Goal: Task Accomplishment & Management: Complete application form

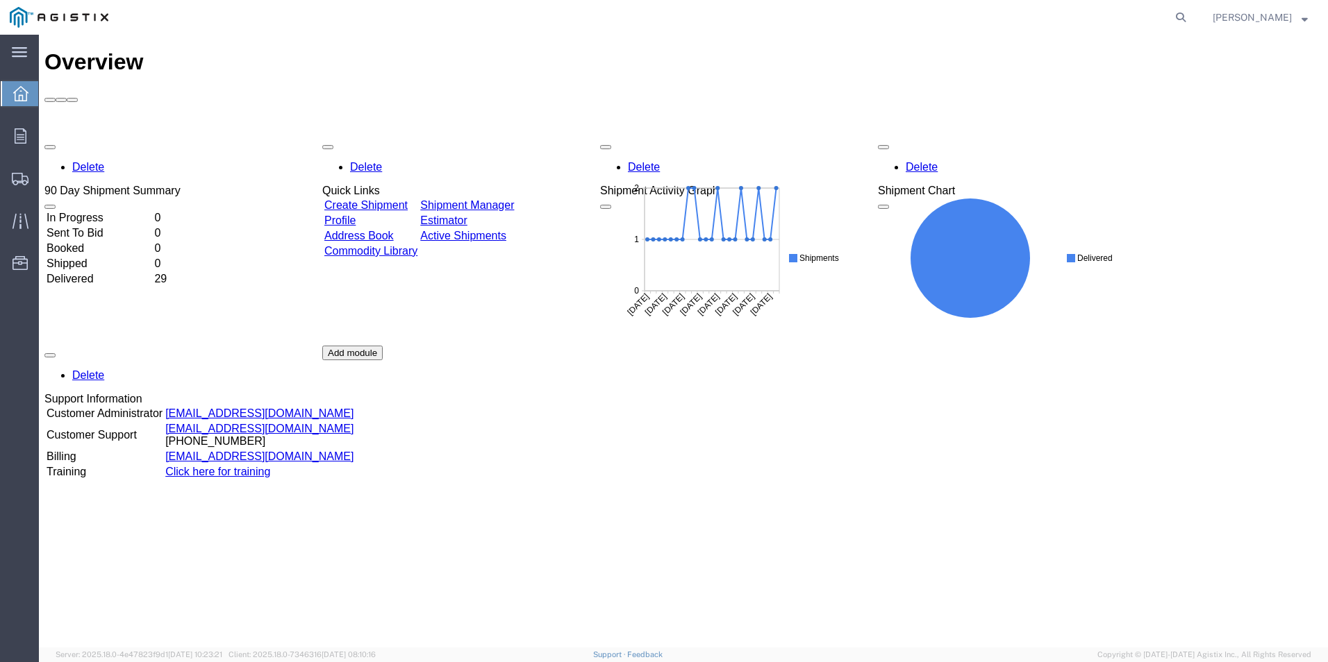
click at [392, 199] on link "Create Shipment" at bounding box center [365, 205] width 83 height 12
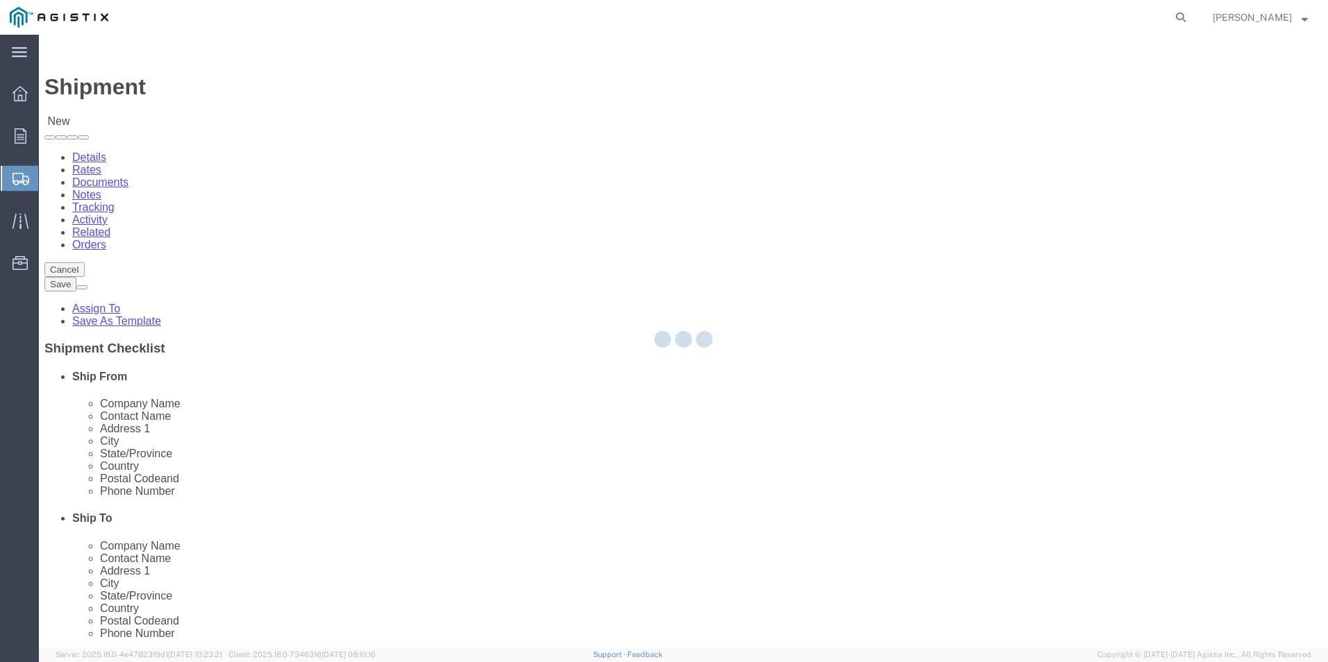
select select
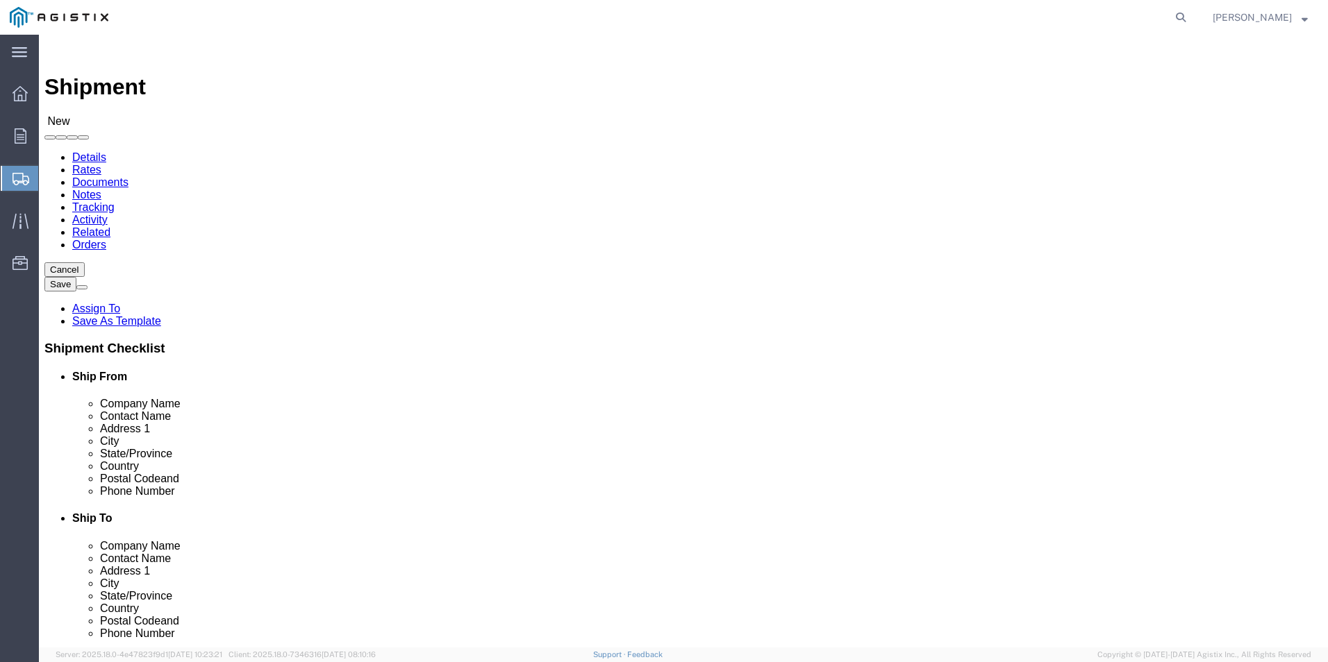
click select "Select Do It American Mfg Co LLC PG&E"
select select "9596"
click select "Select Do It American Mfg Co LLC PG&E"
select select "PURCHORD"
select select
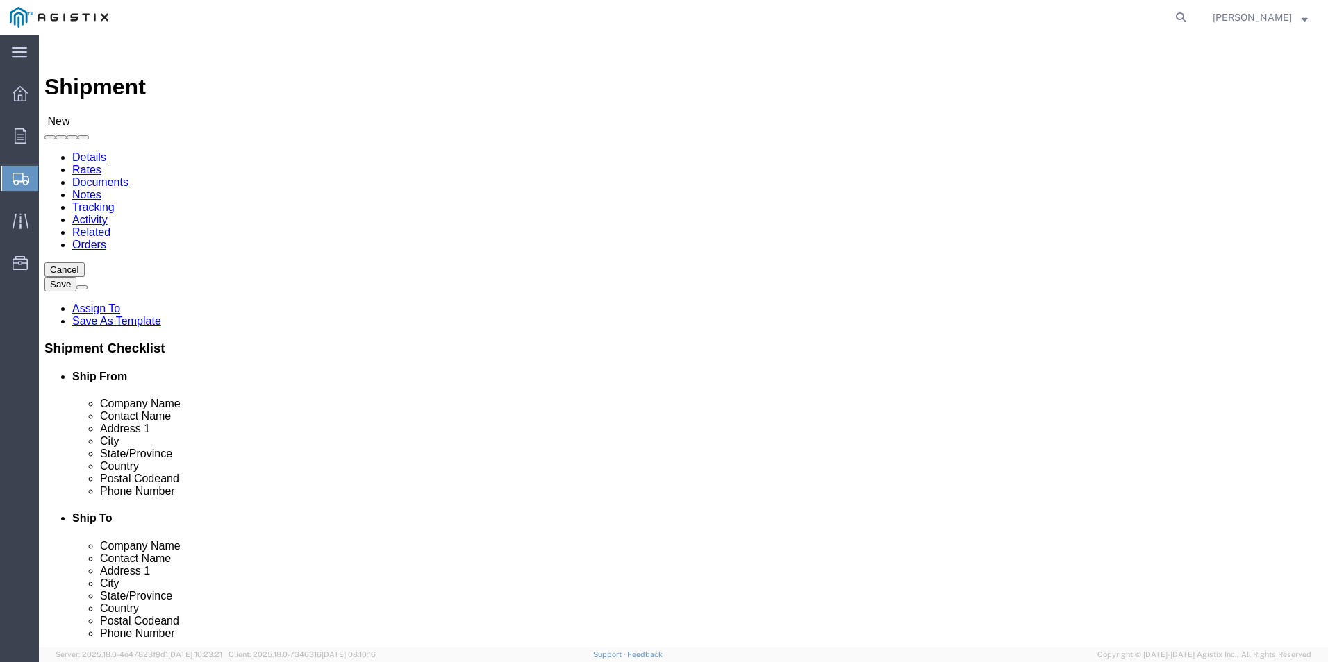
select select
select select "MYPROFILE"
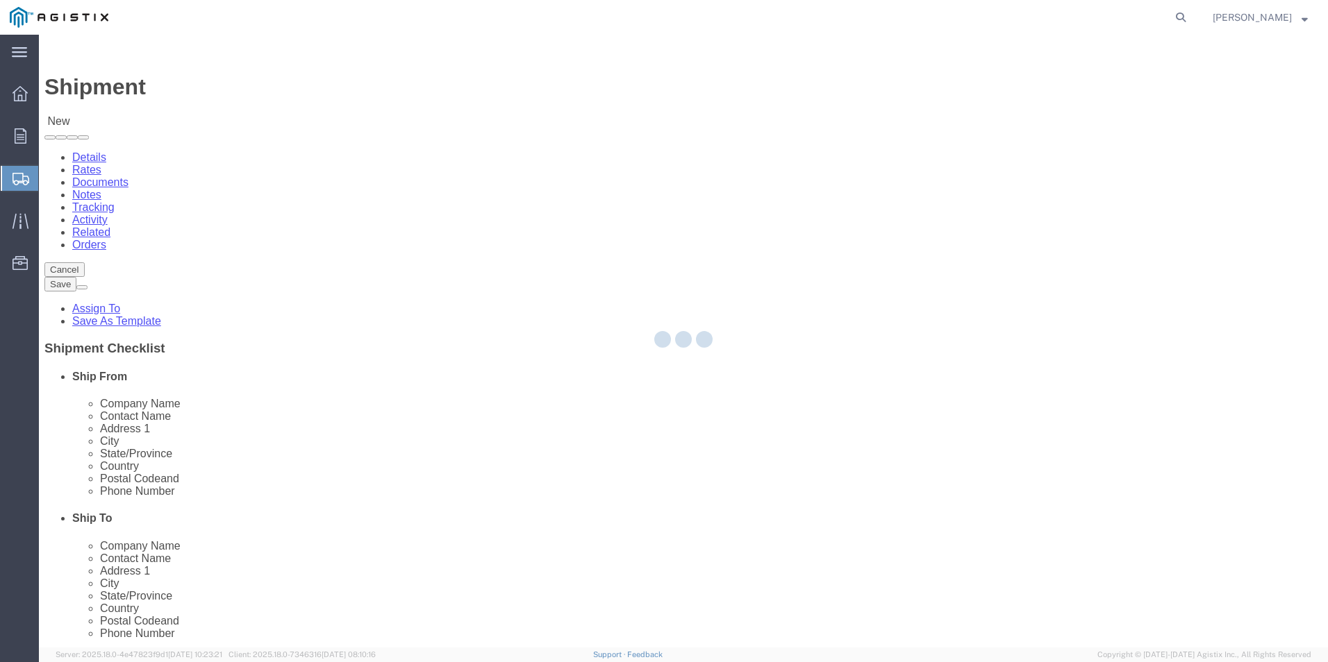
type input "9512549204"
checkbox input "true"
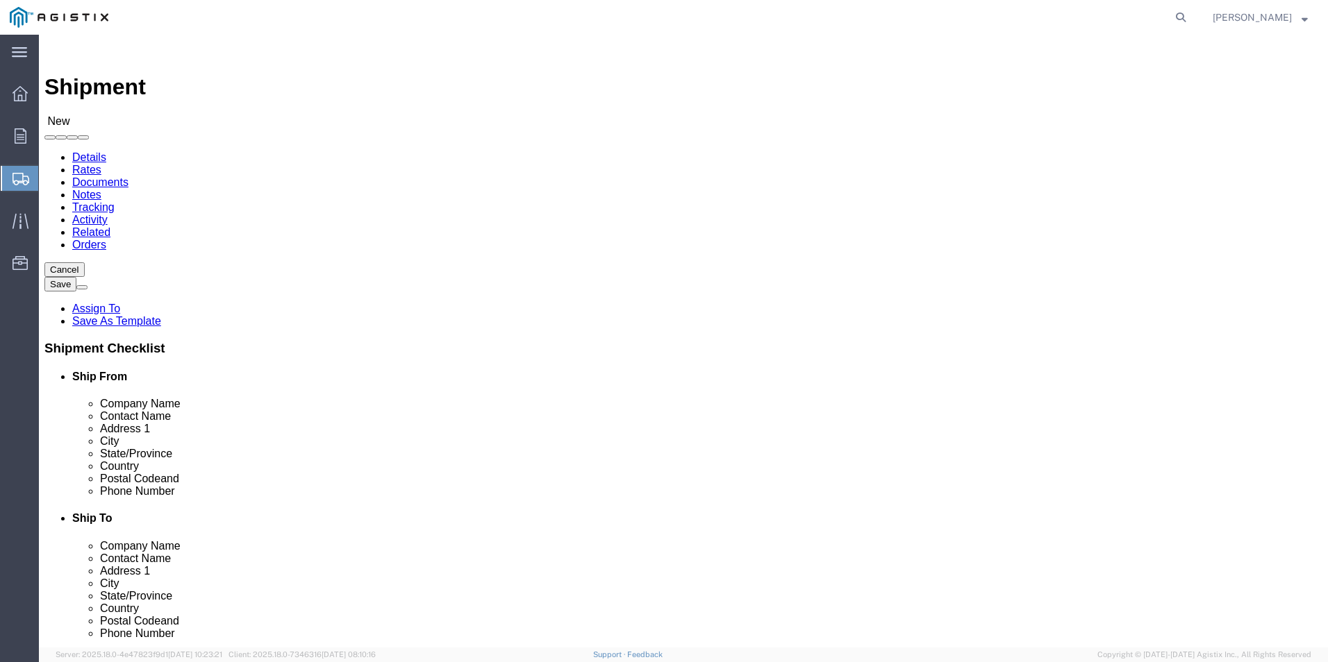
select select "CA"
click select "Select All Others [GEOGRAPHIC_DATA] [GEOGRAPHIC_DATA] [GEOGRAPHIC_DATA] [GEOGRA…"
select select "19740"
click select "Select All Others [GEOGRAPHIC_DATA] [GEOGRAPHIC_DATA] [GEOGRAPHIC_DATA] [GEOGRA…"
type input "fre"
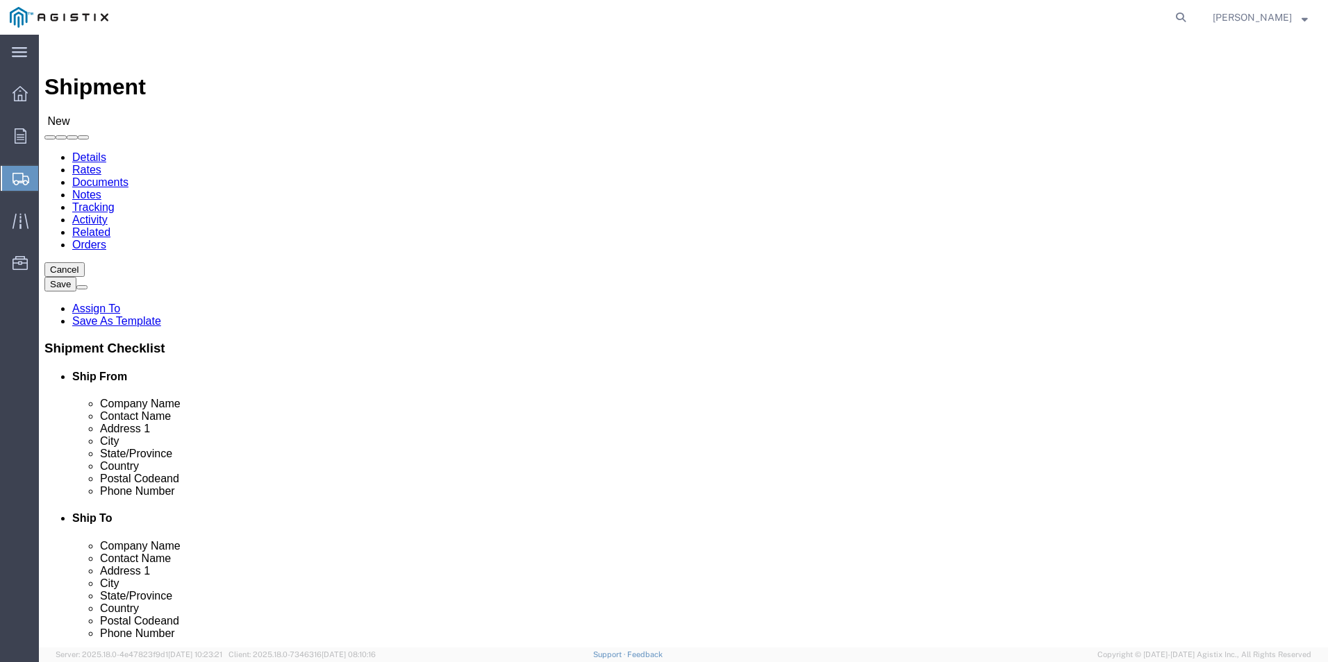
select select "19740"
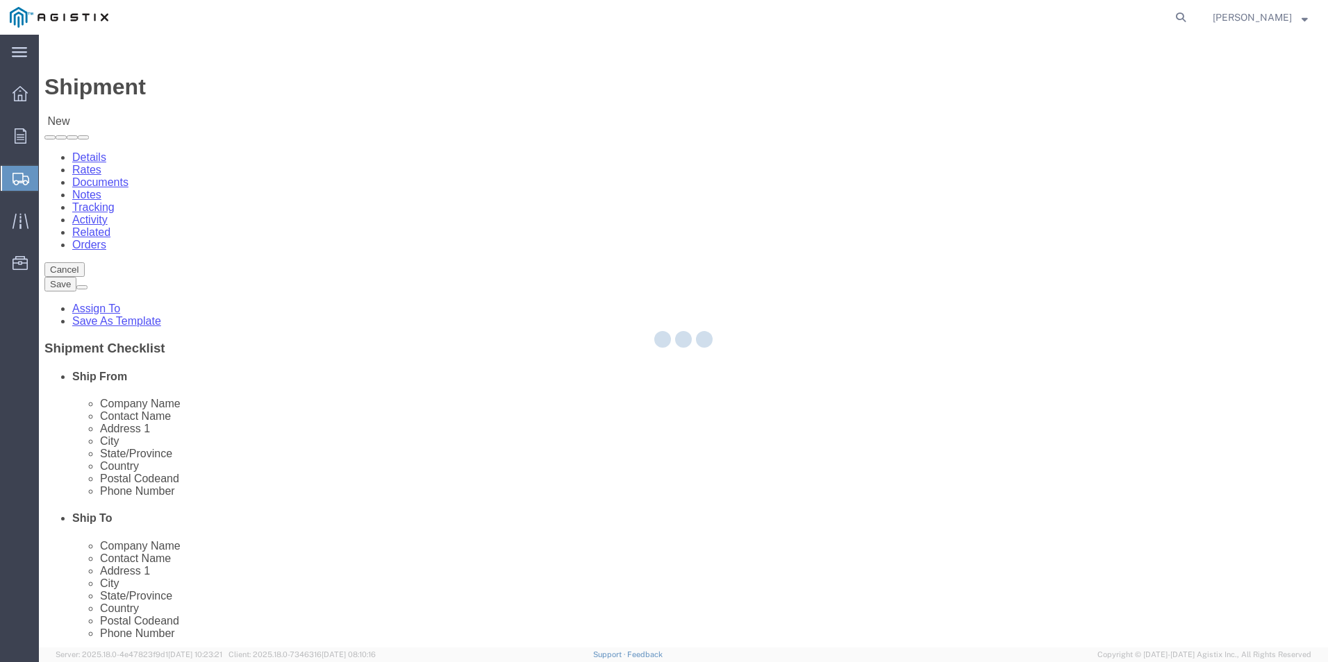
type input "94538"
select select "CA"
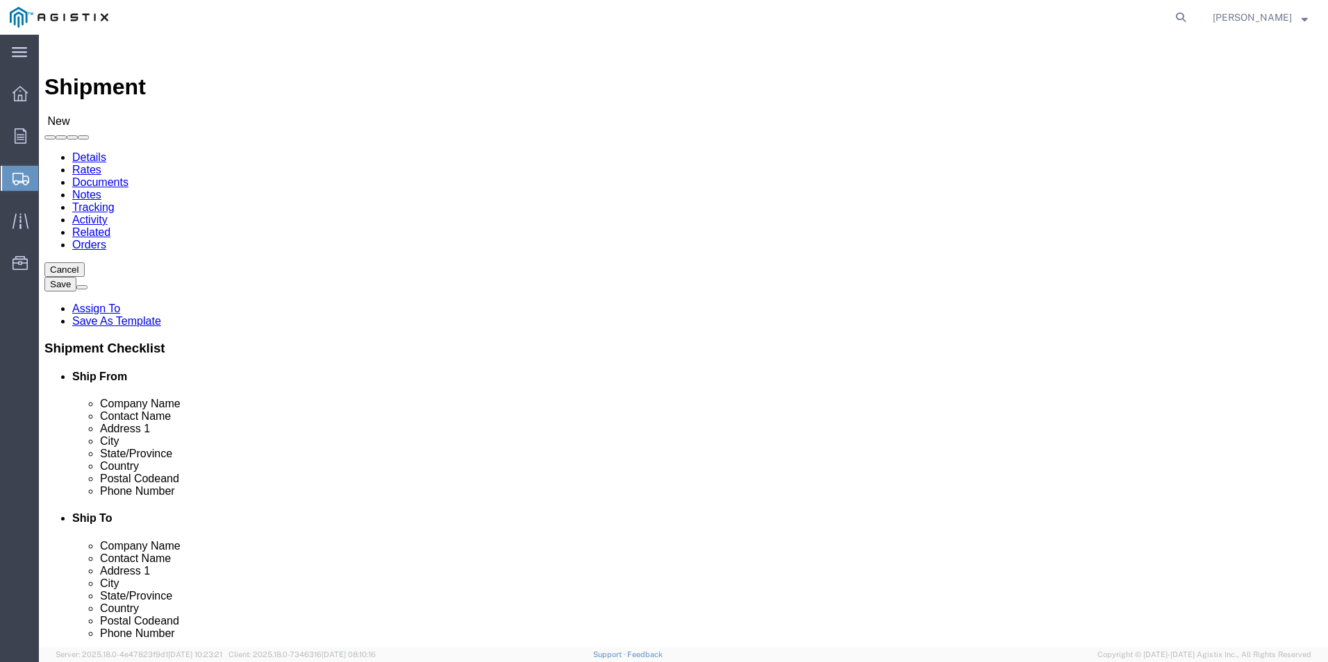
click input "text"
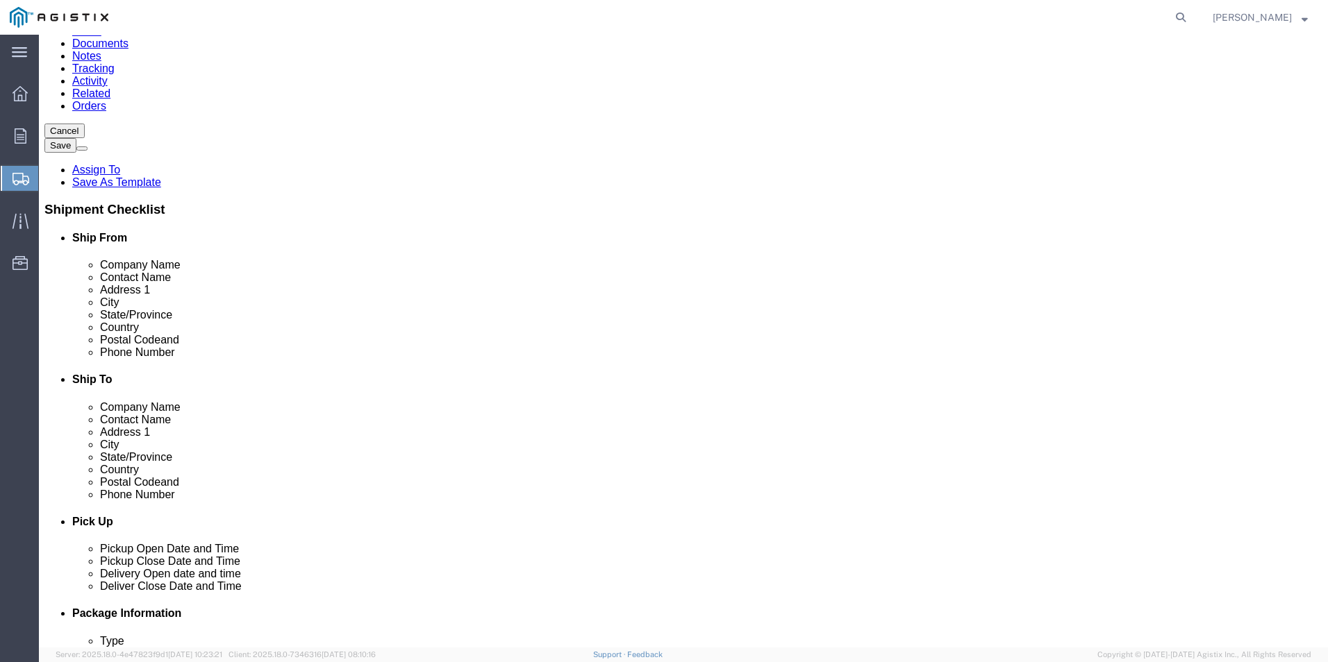
type input "[PERSON_NAME]"
click input "text"
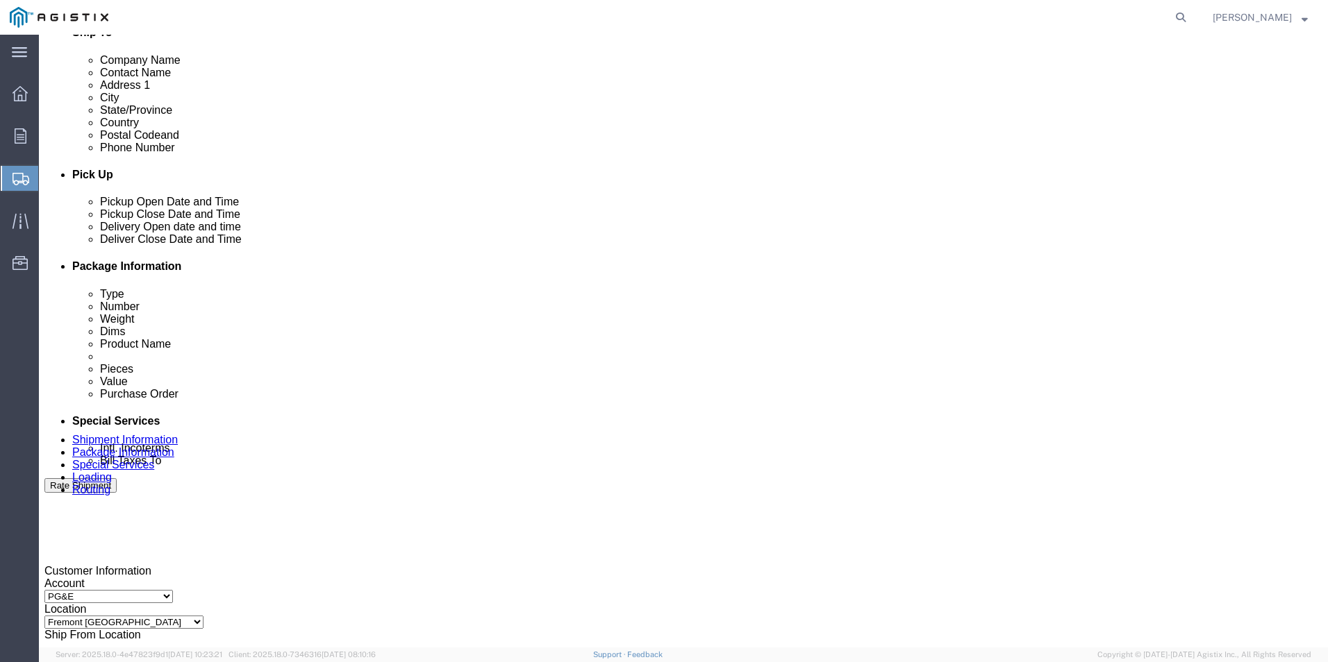
type input "[PHONE_NUMBER]"
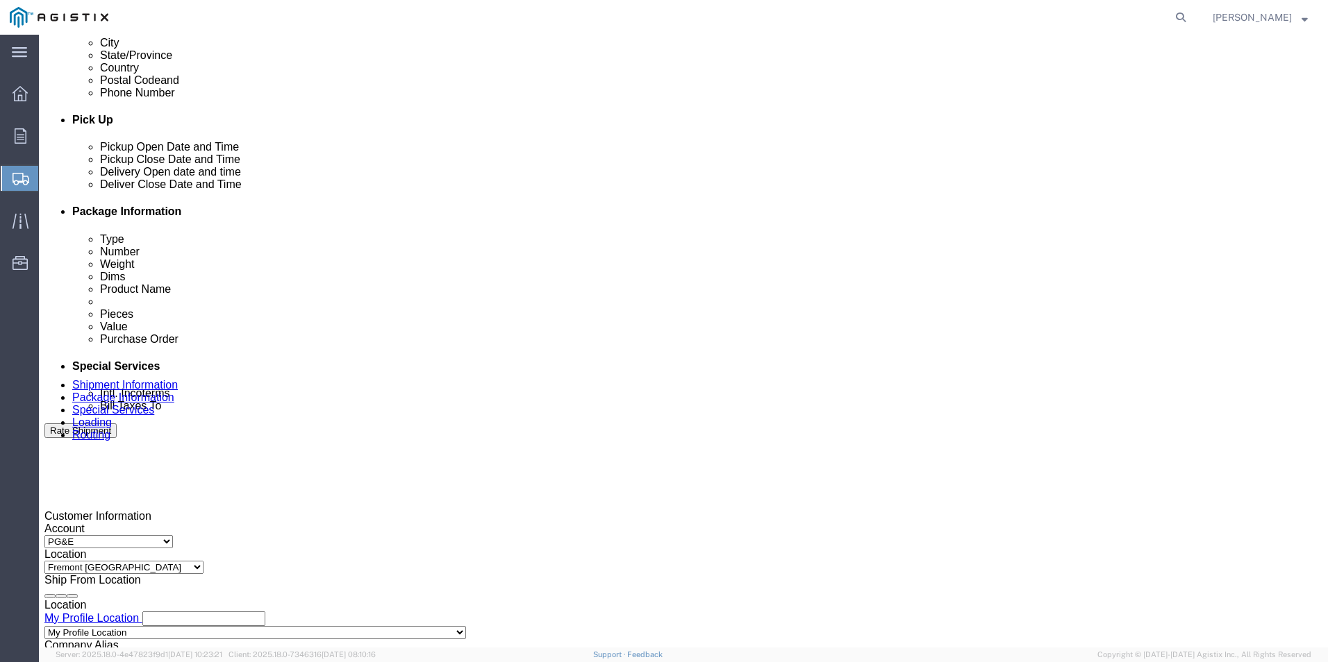
scroll to position [555, 0]
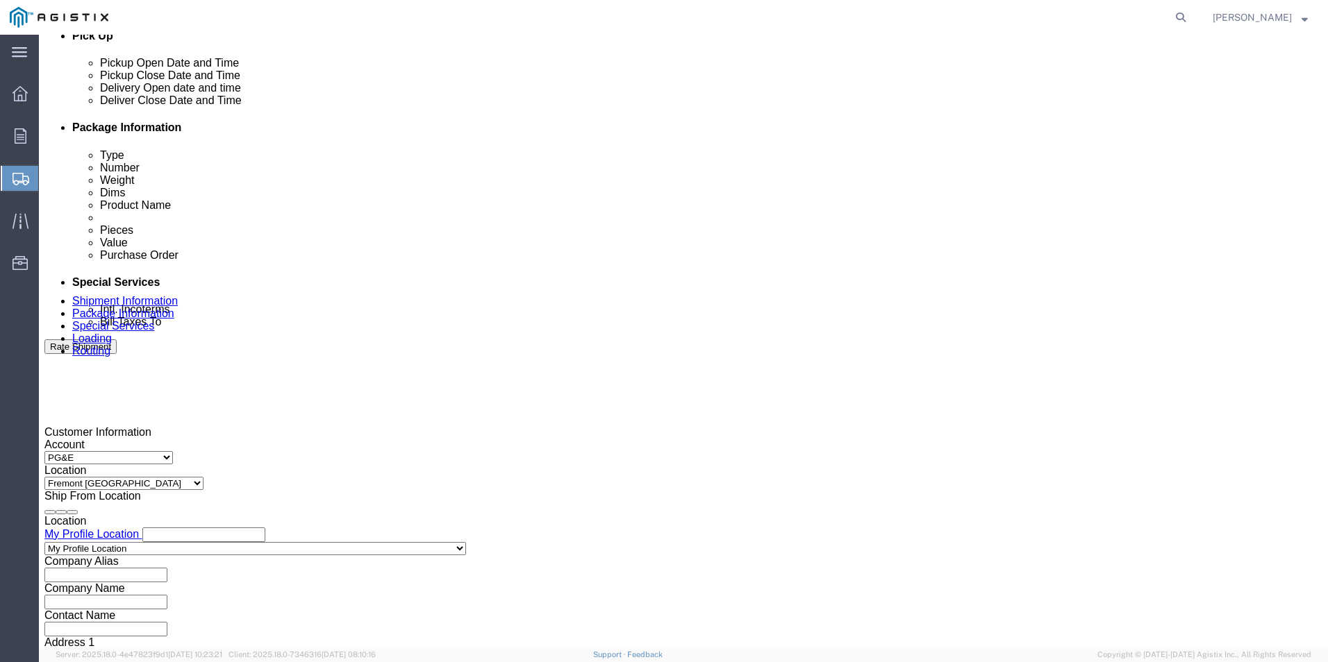
click div "[DATE] 2:00 PM"
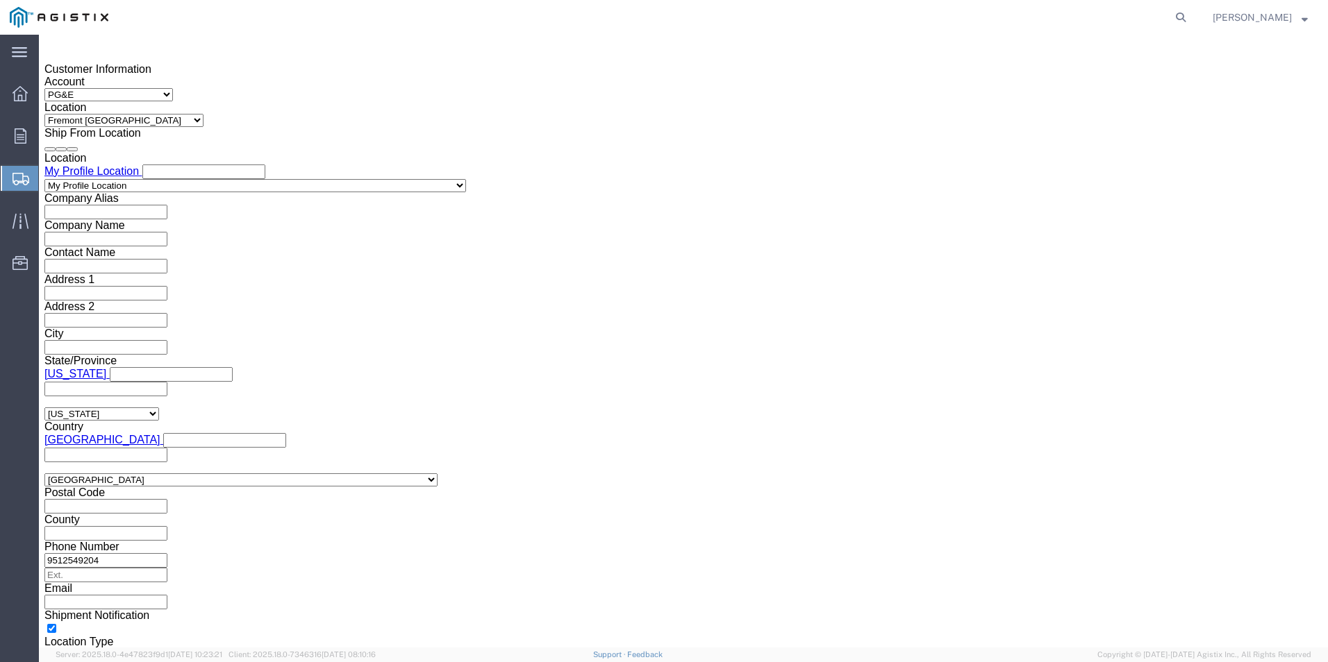
type input "3:30 PM"
click button "Apply"
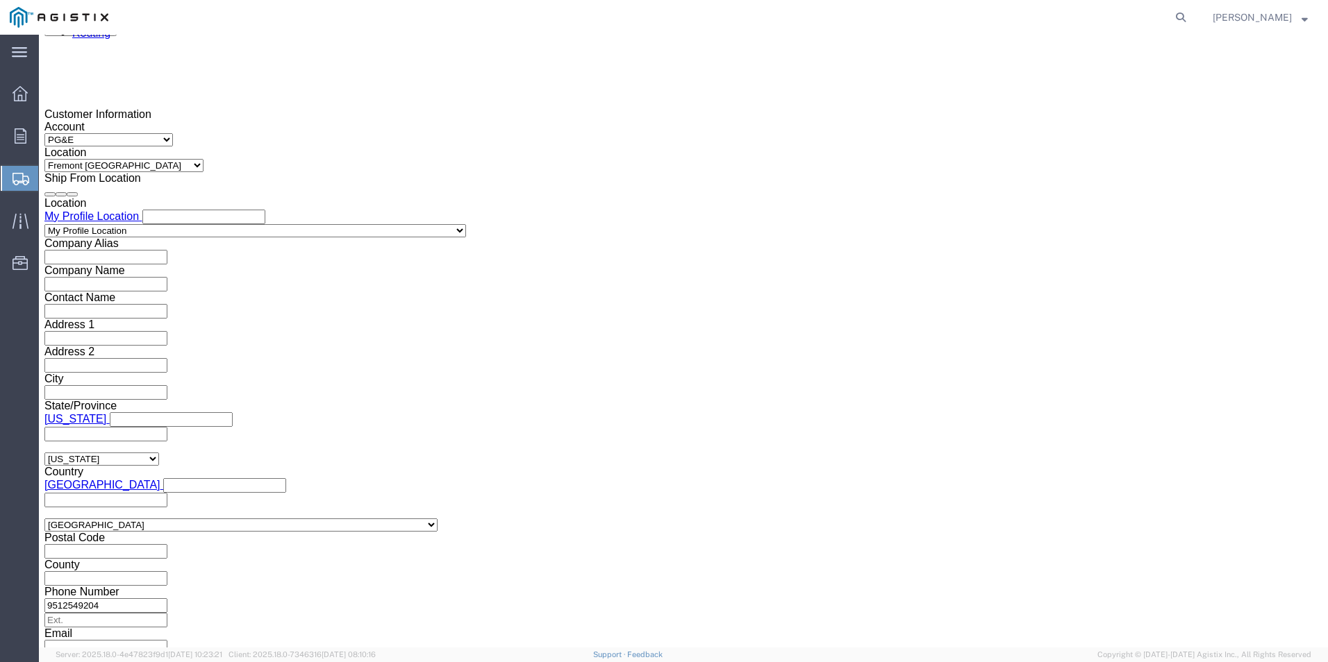
scroll to position [919, 0]
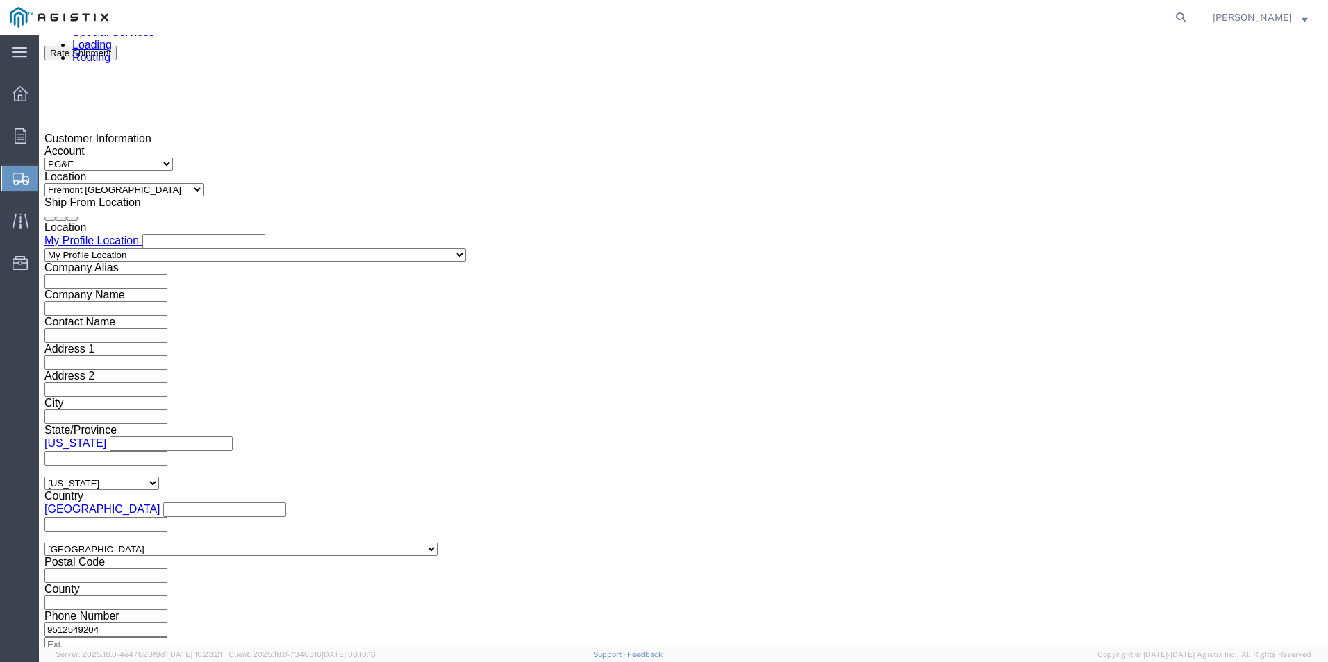
click div
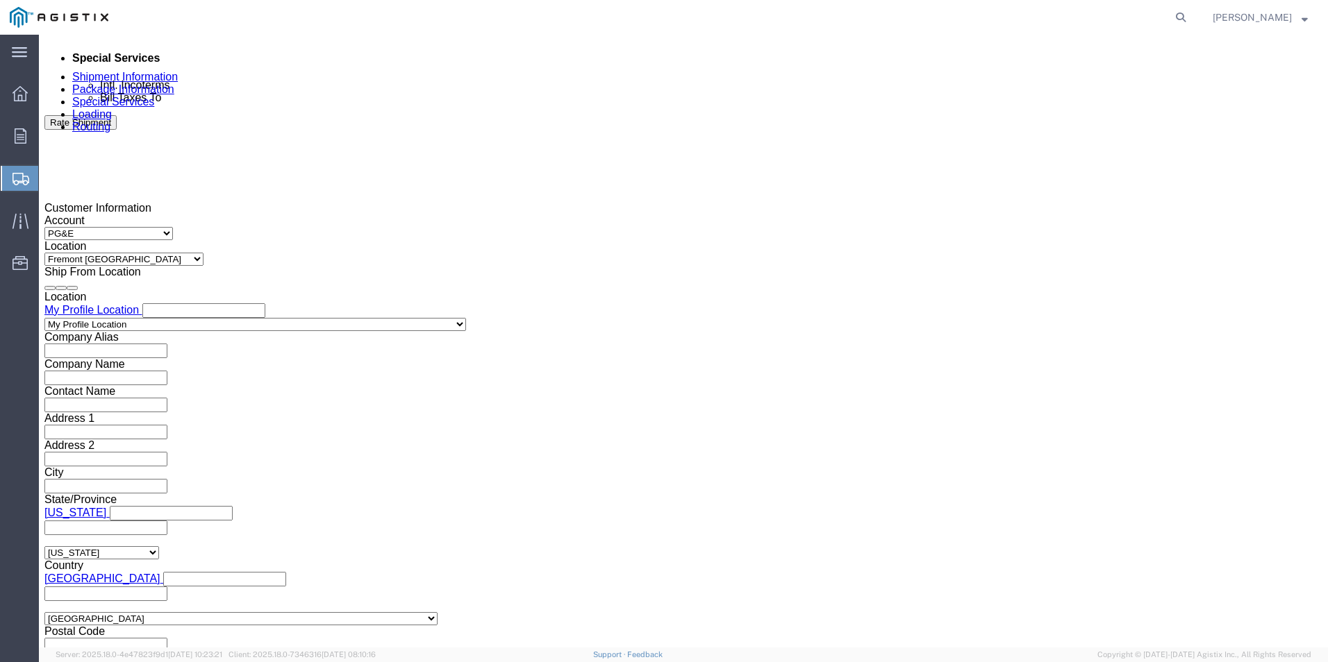
click div
click div "[DATE] 4:30 PM"
type input "8:00 AM"
click button "Apply"
click div
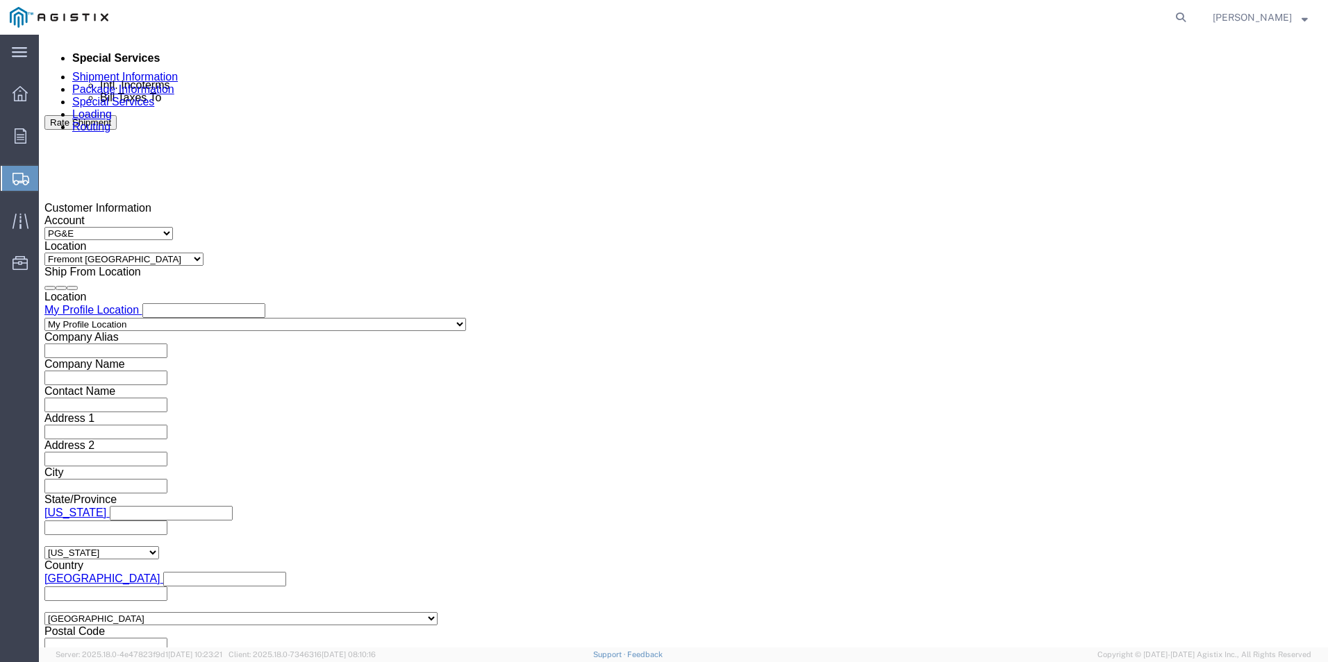
type input "1:30 PM"
click button "Apply"
click input "text"
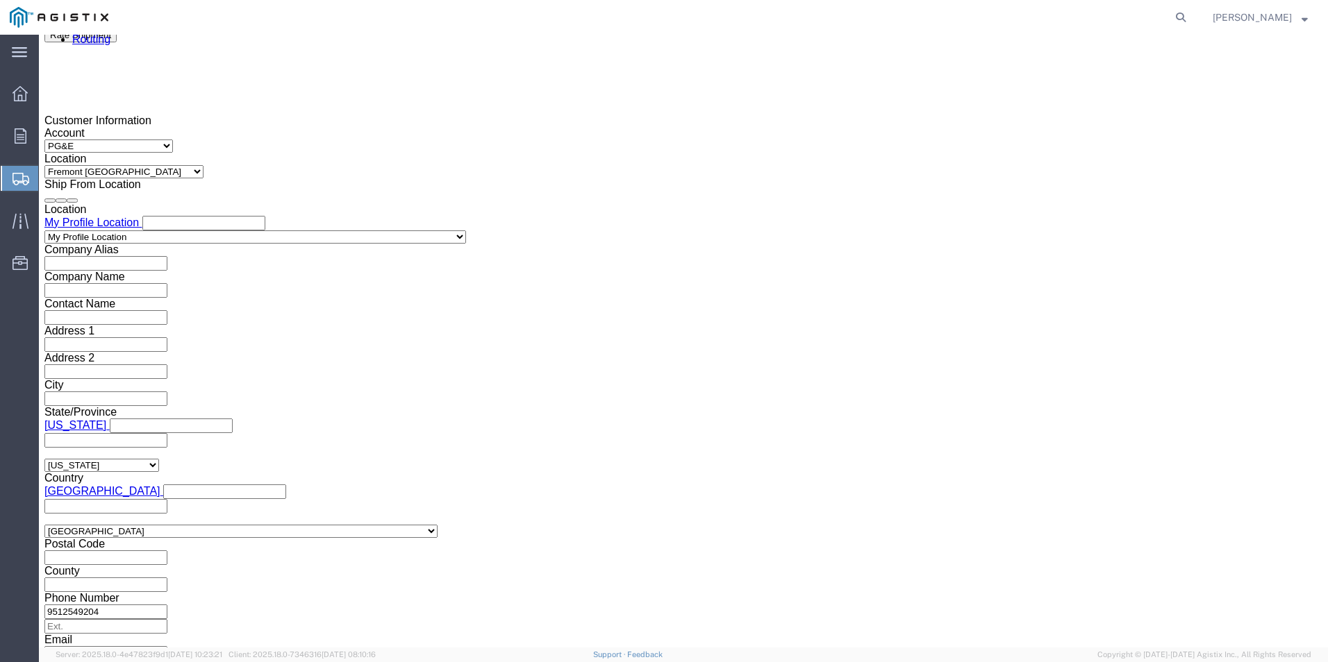
scroll to position [988, 0]
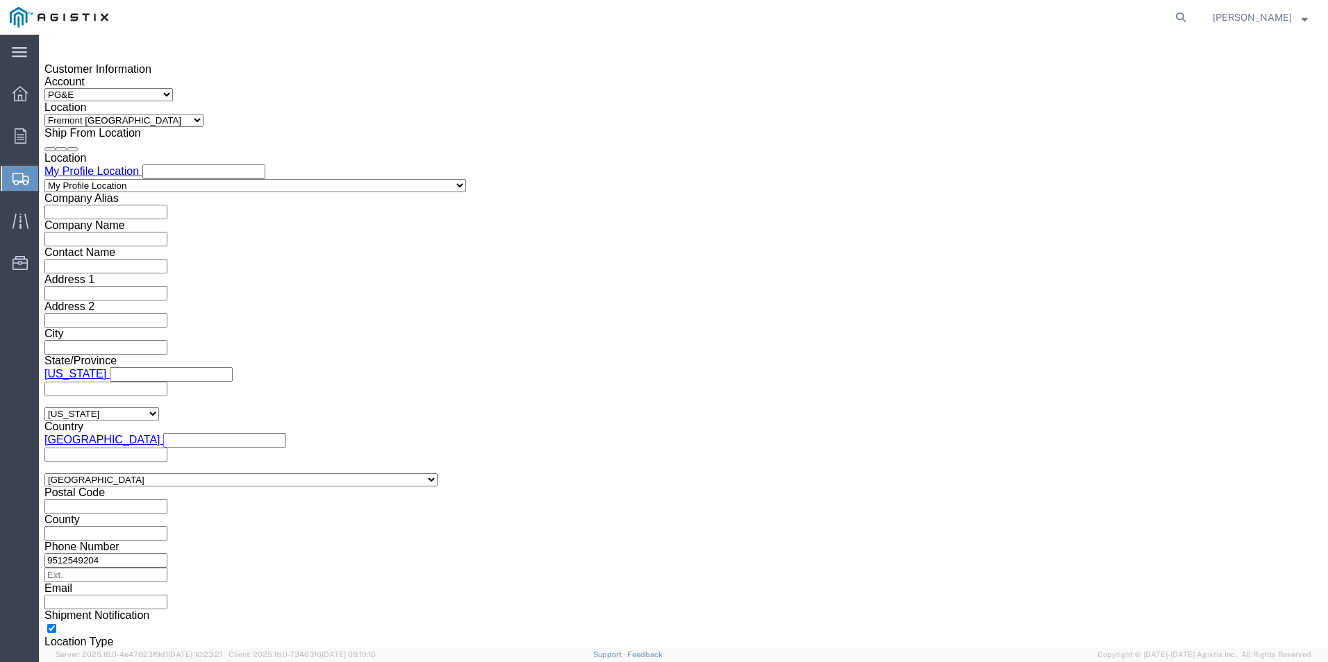
type input "3501413209"
click button "Continue"
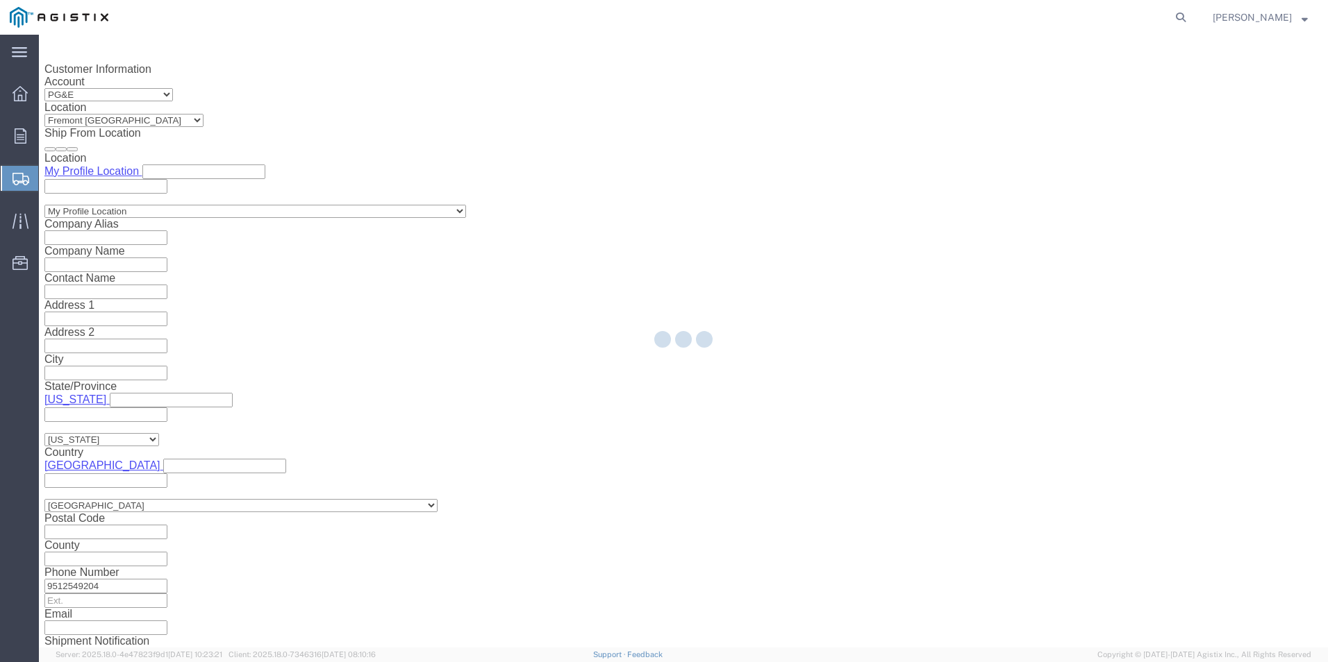
select select "22525"
select select "19740"
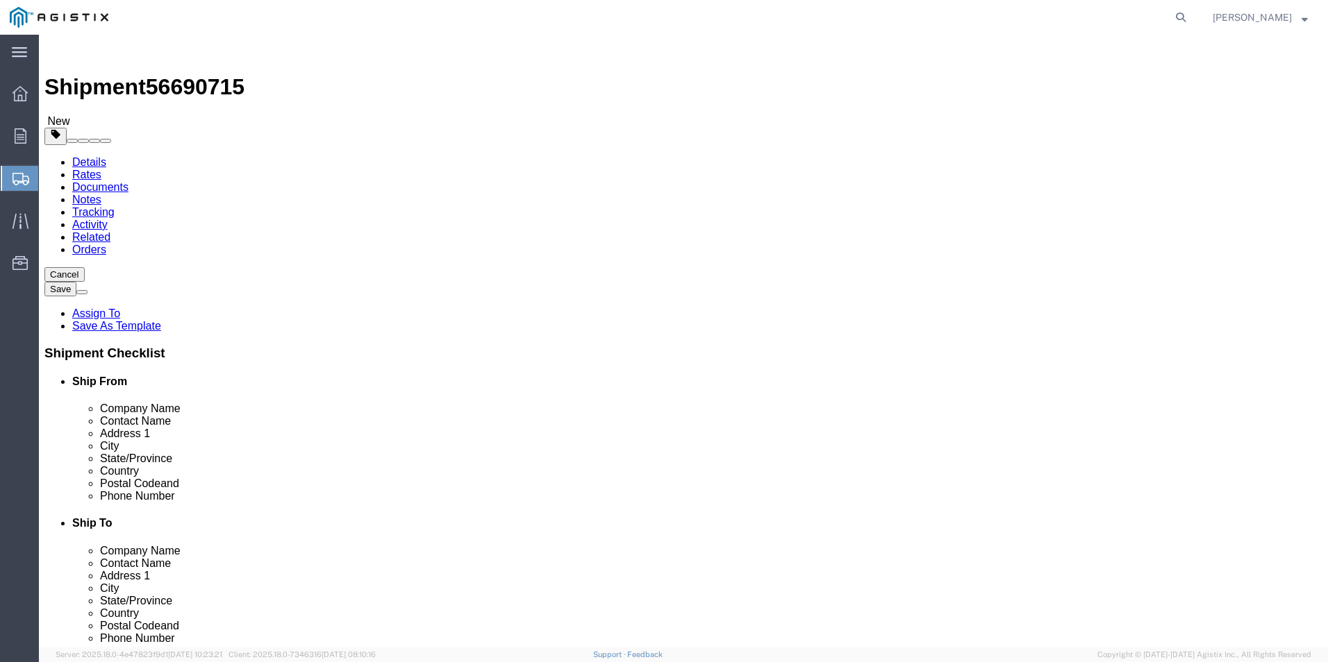
drag, startPoint x: 349, startPoint y: 242, endPoint x: 340, endPoint y: 254, distance: 14.4
click select "Select Bulk Bundle(s) Cardboard Box(es) Carton(s) Crate(s) Drum(s) (Fiberboard)…"
select select "PSNS"
click select "Select Bulk Bundle(s) Cardboard Box(es) Carton(s) Crate(s) Drum(s) (Fiberboard)…"
click input "text"
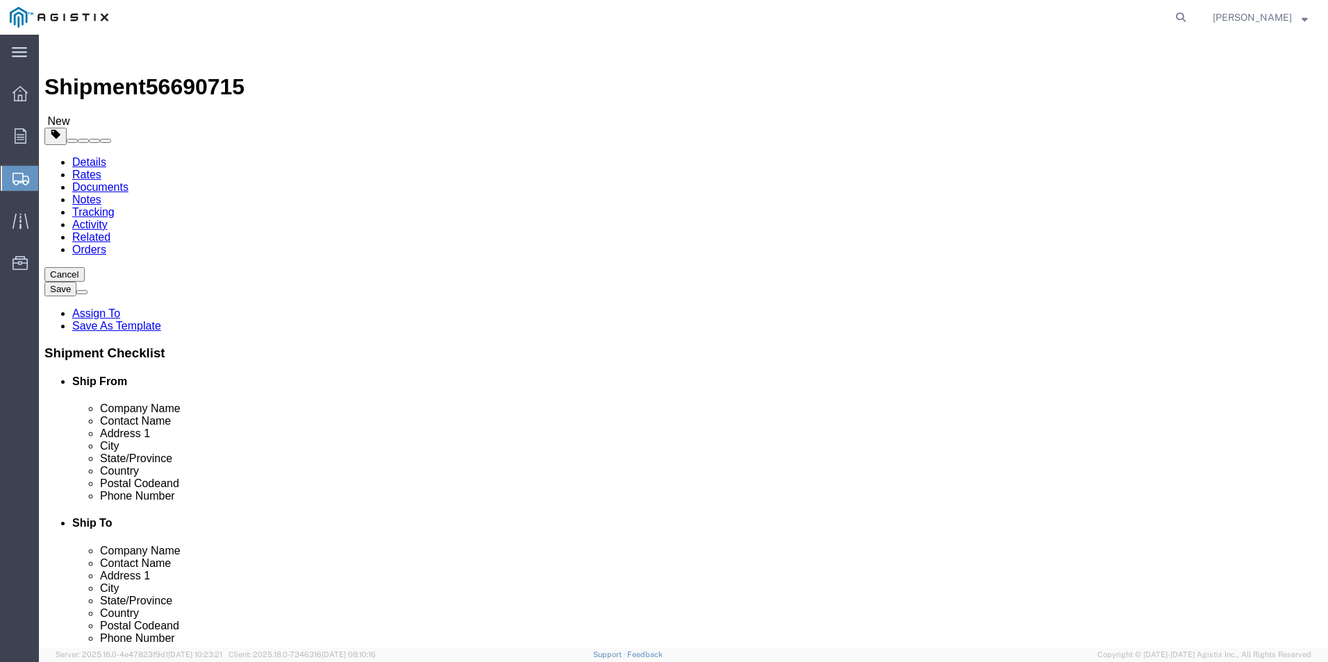
type input "19"
click input "1"
click input "text"
type input "45"
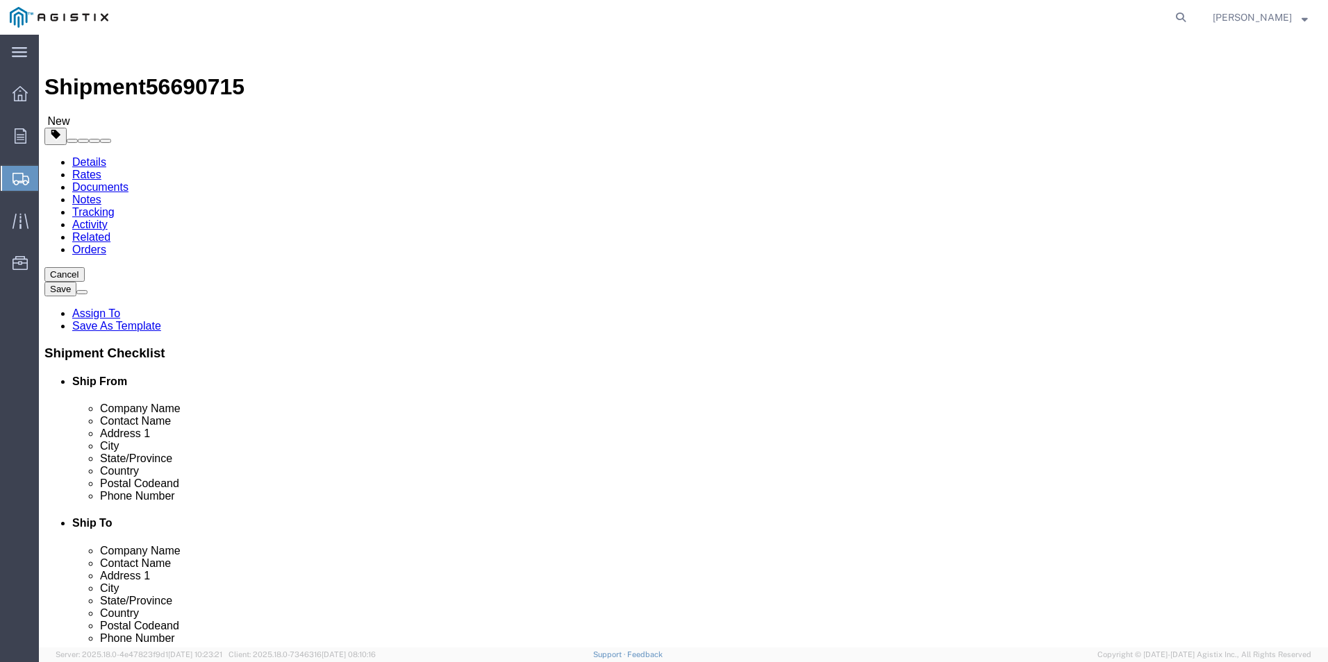
type input "45"
type input "27"
drag, startPoint x: 229, startPoint y: 342, endPoint x: 128, endPoint y: 340, distance: 101.4
click div "Weight 0.00 Select kgs lbs Ship. t°"
type input "545"
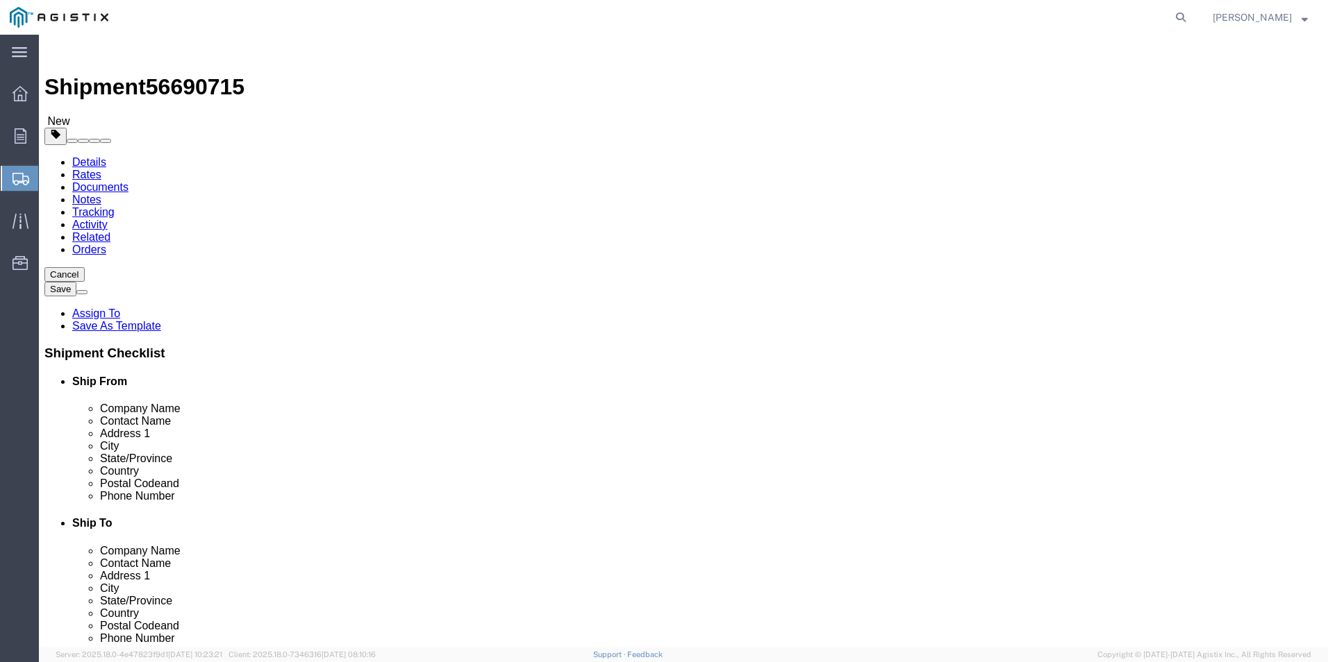
click link "Add Content"
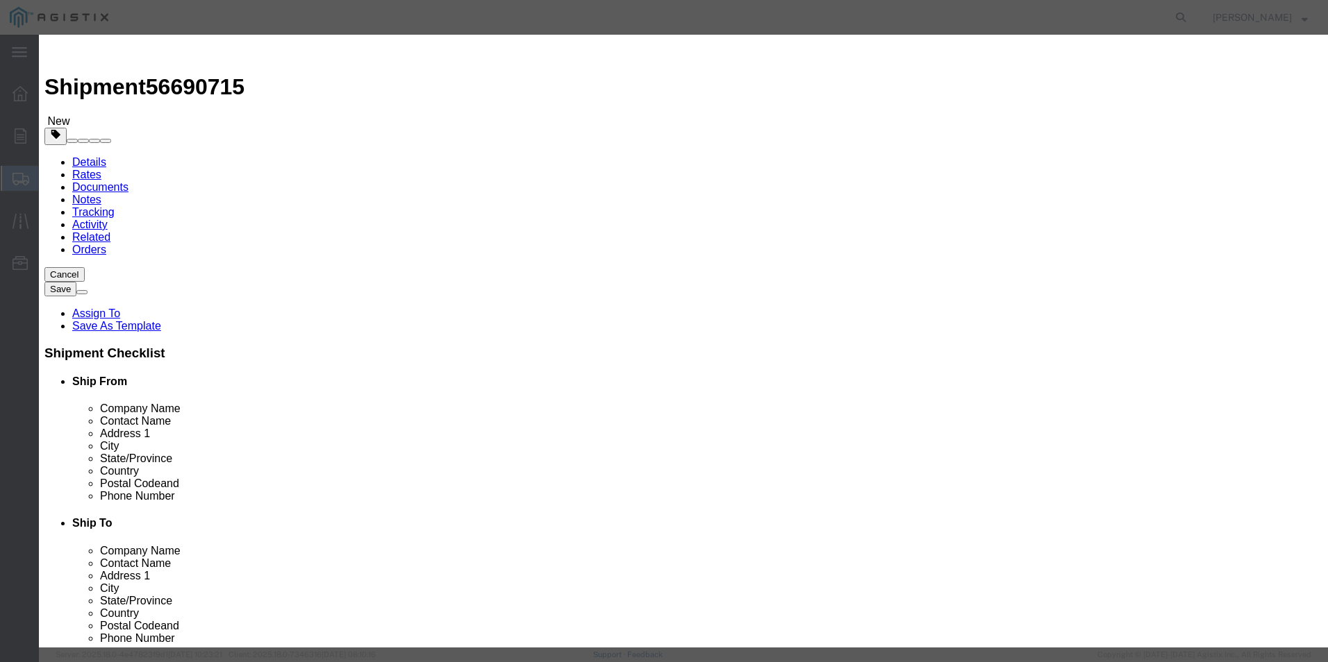
click input "text"
type input "C"
type input "Cylinder-gas-022"
click div "Product Name Cylinder-gas-022 C Name: - - Sku: Model: C D9893 Des c ription: EX…"
click input "0"
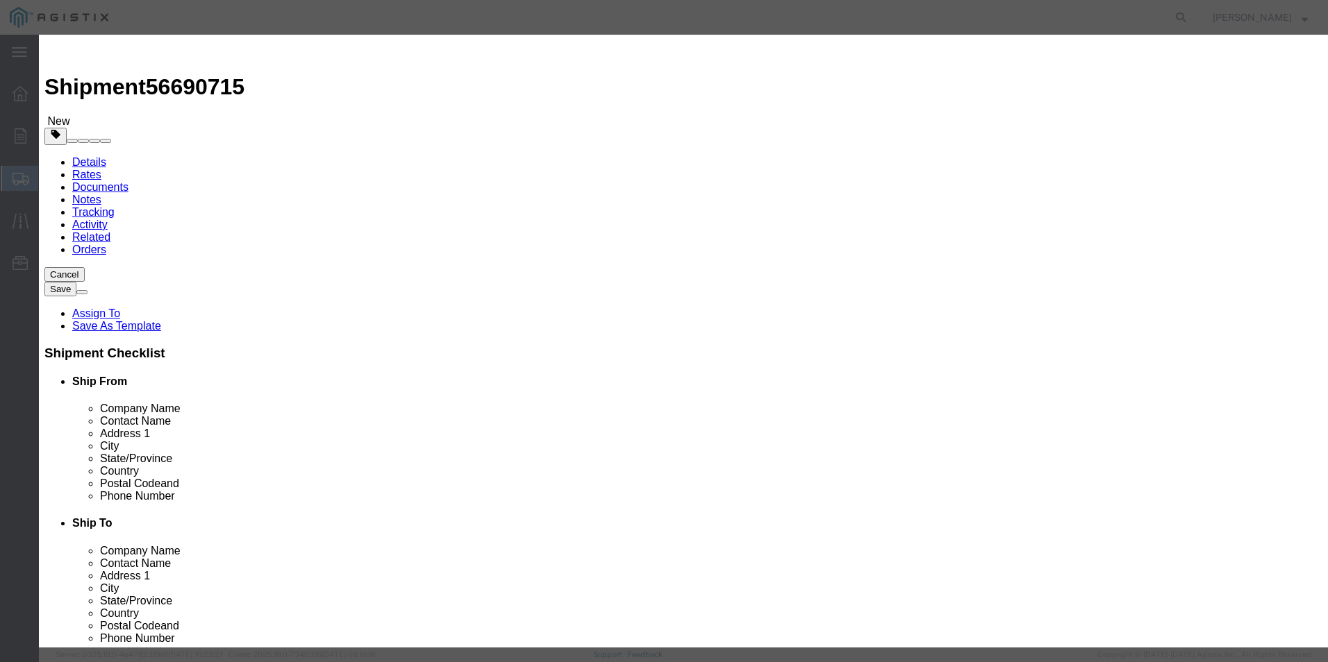
type input "39"
click input "text"
type input "8950"
click select "Select 50 55 60 65 70 85 92.5 100 125 175 250 300 400"
select select "70"
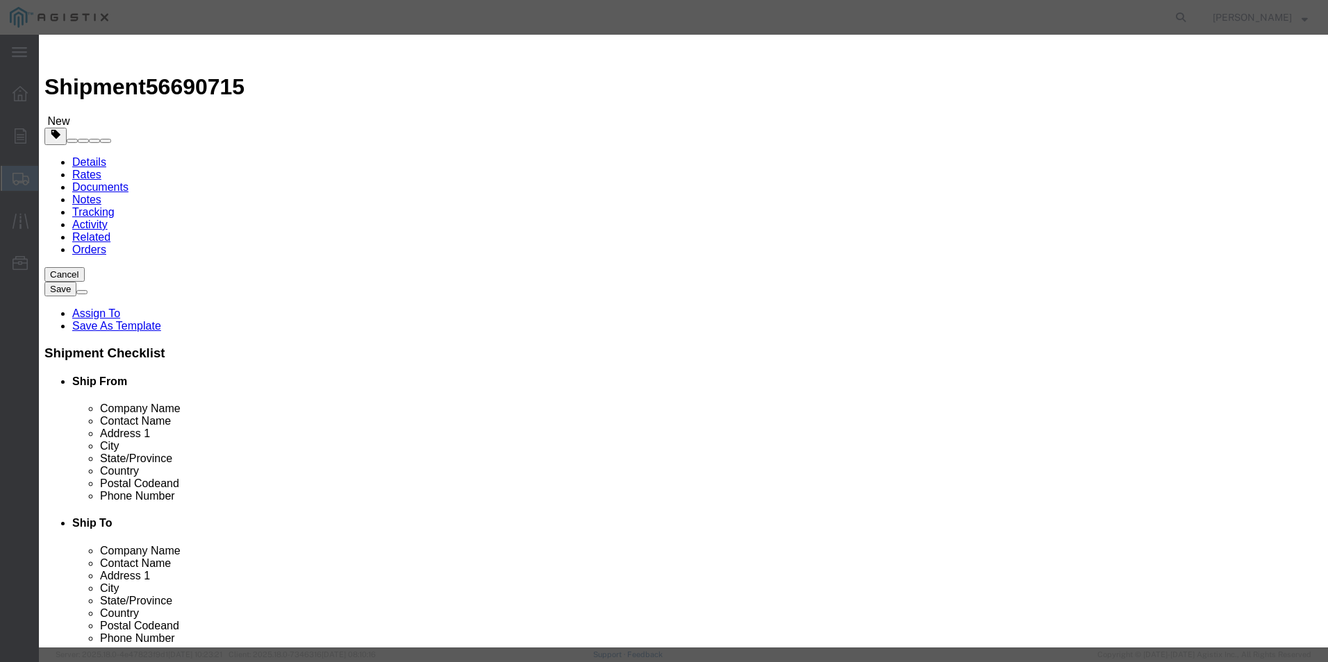
click select "Select 50 55 60 65 70 85 92.5 100 125 175 250 300 400"
click div "Save & Add Another Save & Close Close"
click button "Save & Close"
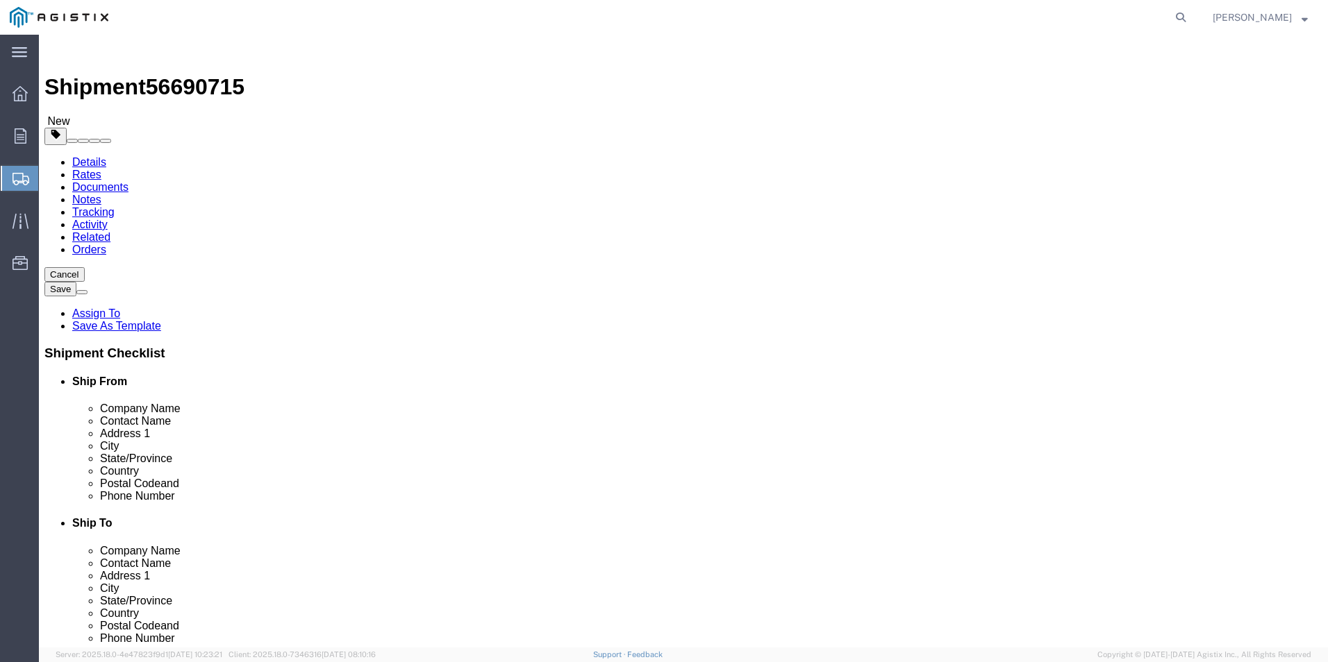
click button "Save"
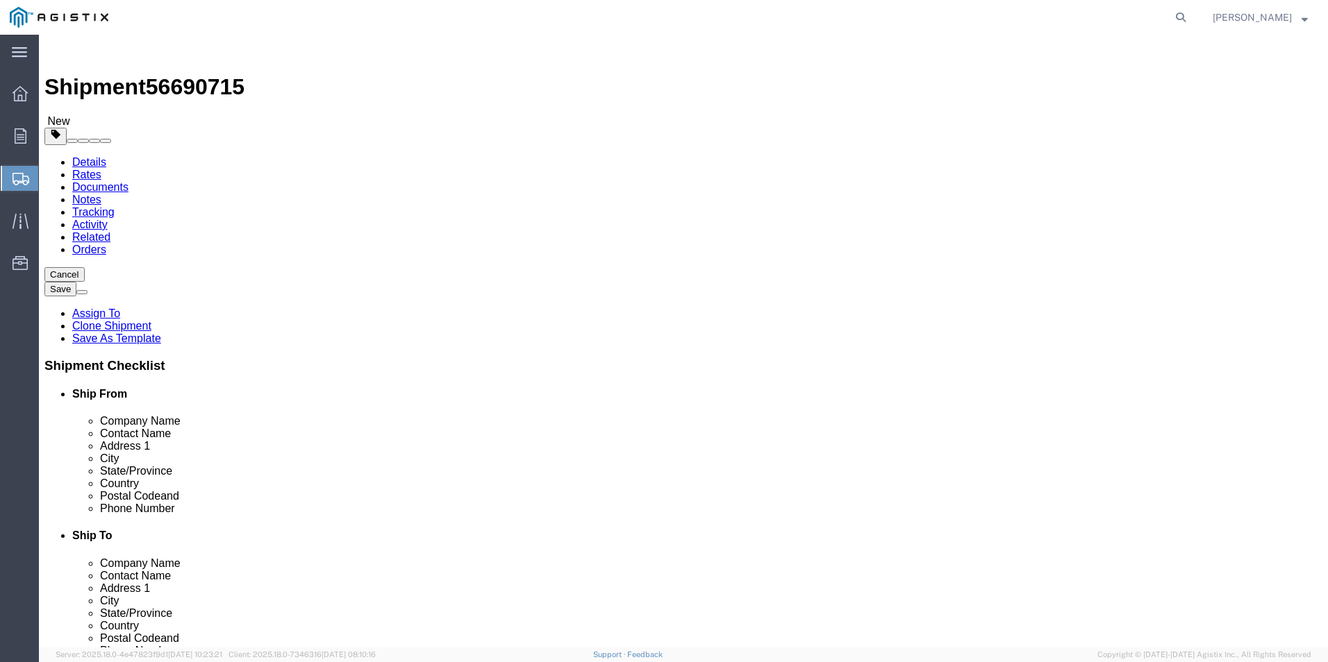
click at [26, 178] on icon at bounding box center [20, 179] width 17 height 12
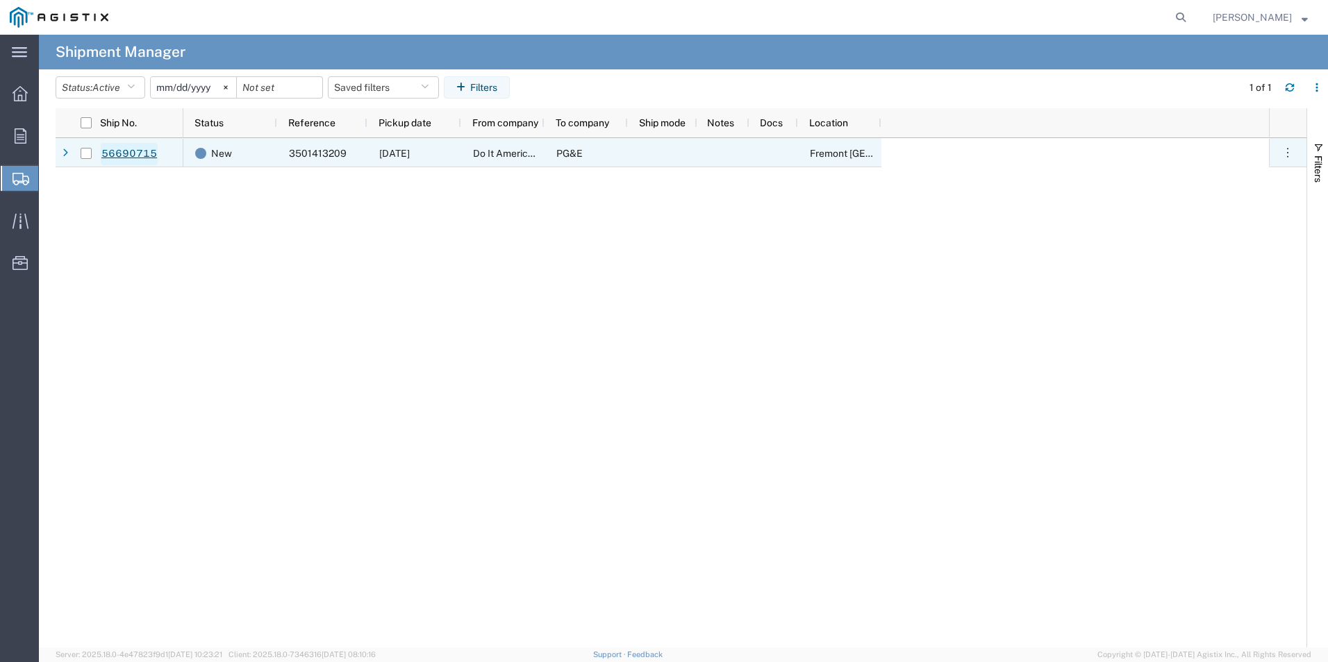
click at [137, 153] on link "56690715" at bounding box center [129, 154] width 57 height 22
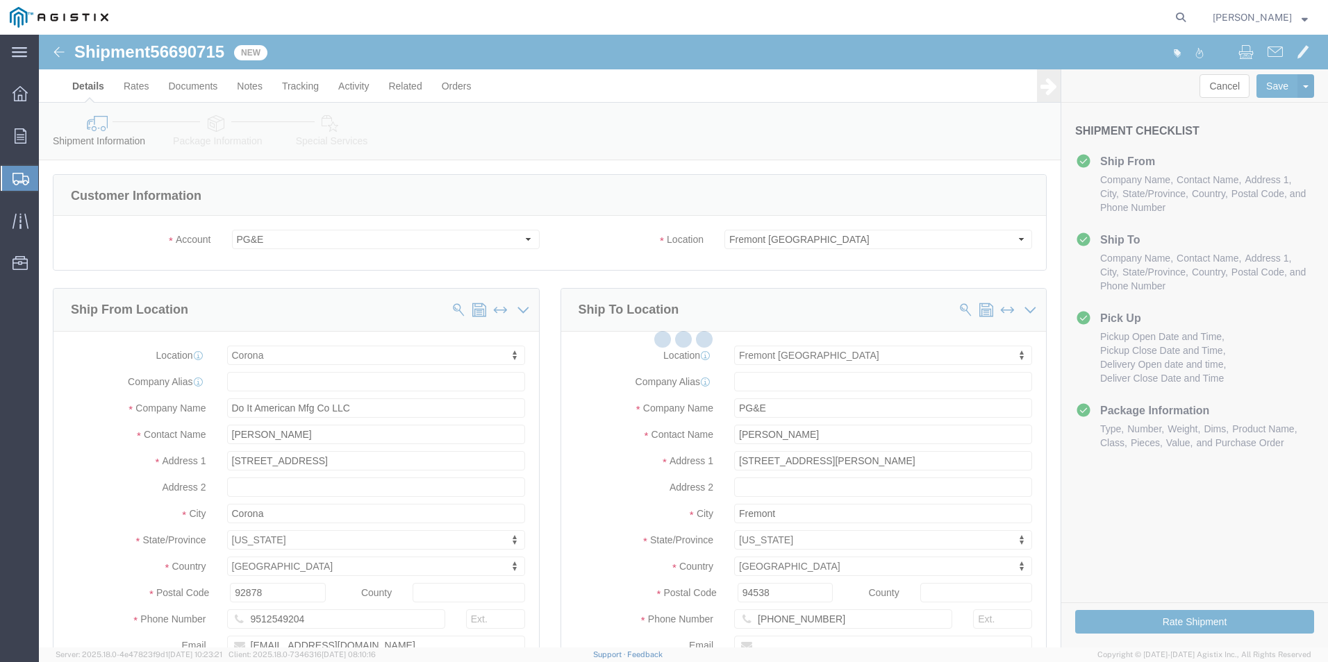
select select "19740"
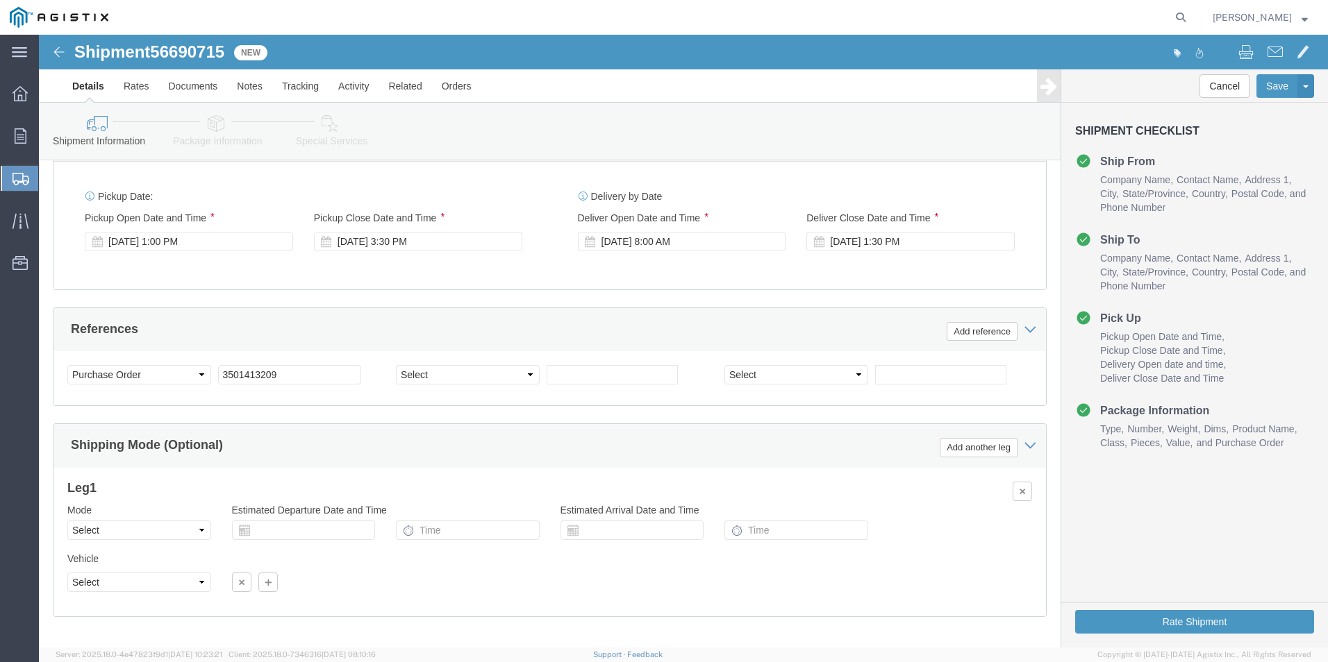
scroll to position [914, 0]
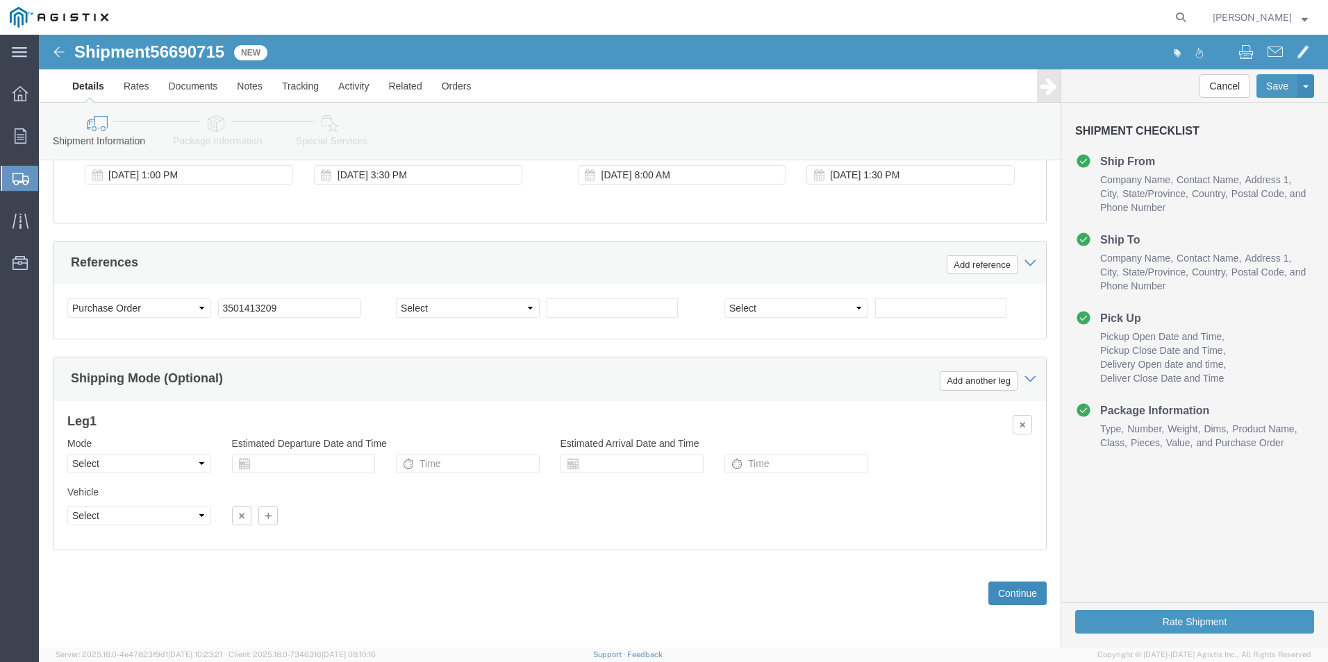
click button "Continue"
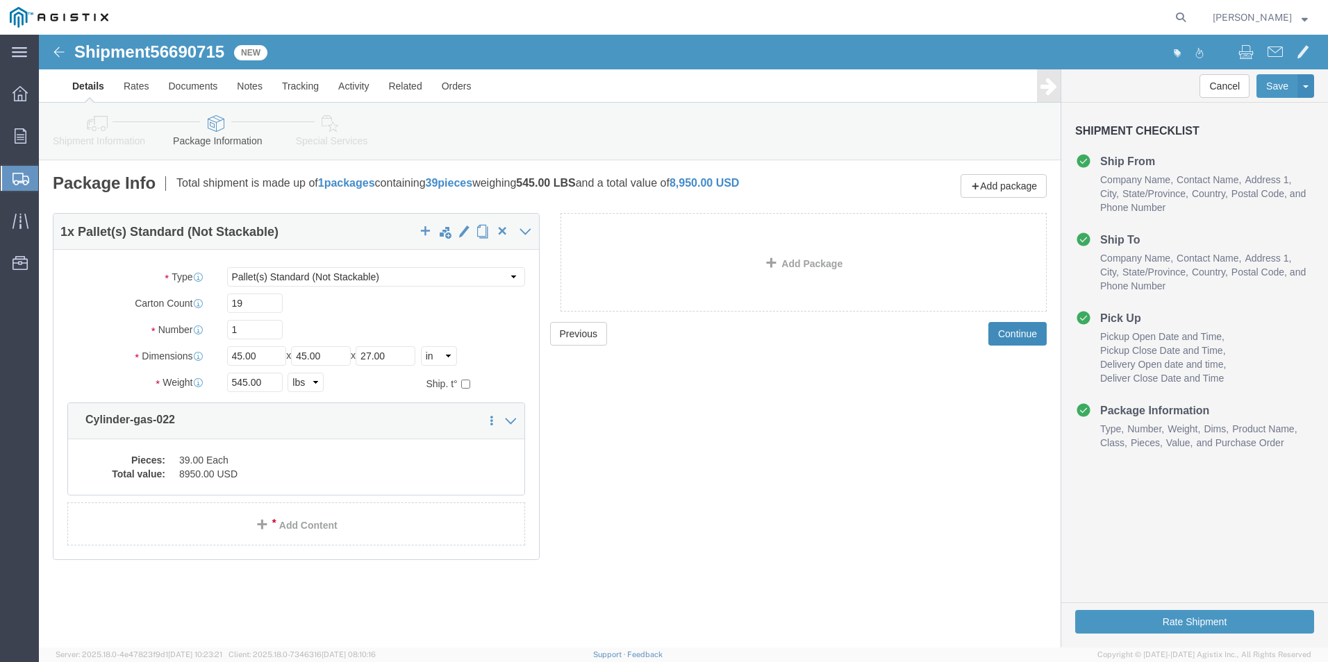
scroll to position [0, 0]
click button "Continue"
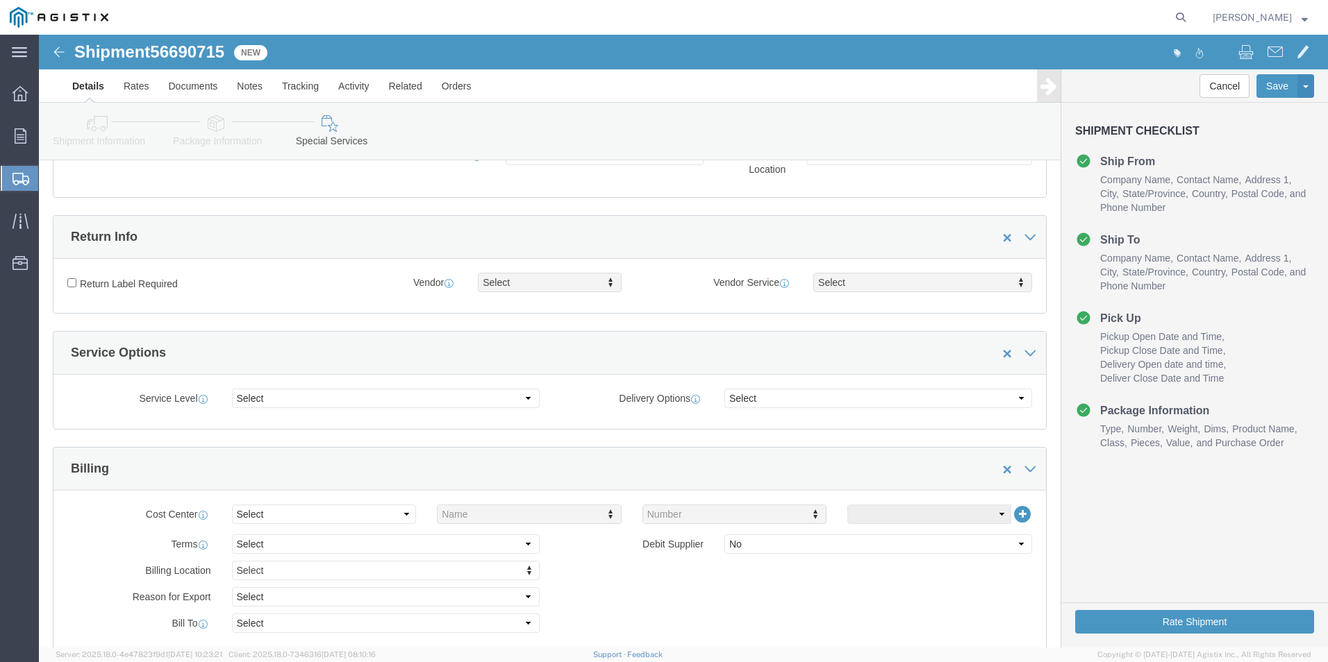
scroll to position [208, 0]
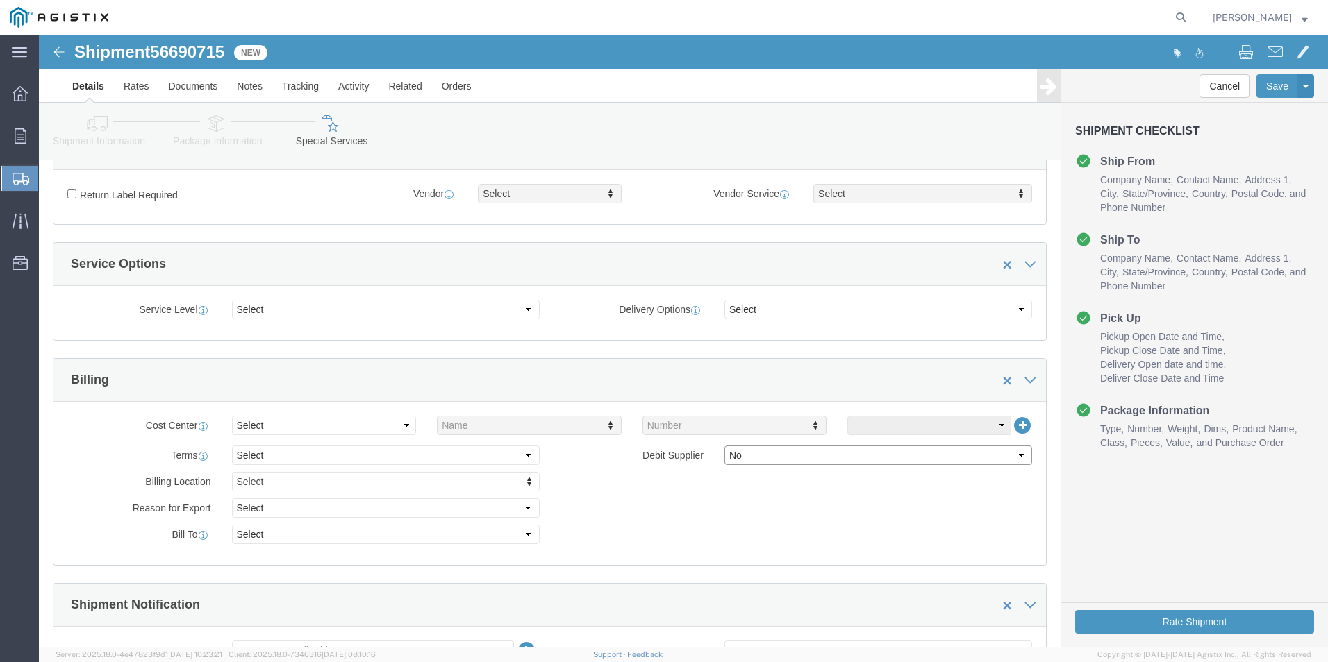
click select "Select Yes No"
select select "true"
click select "Select Yes No"
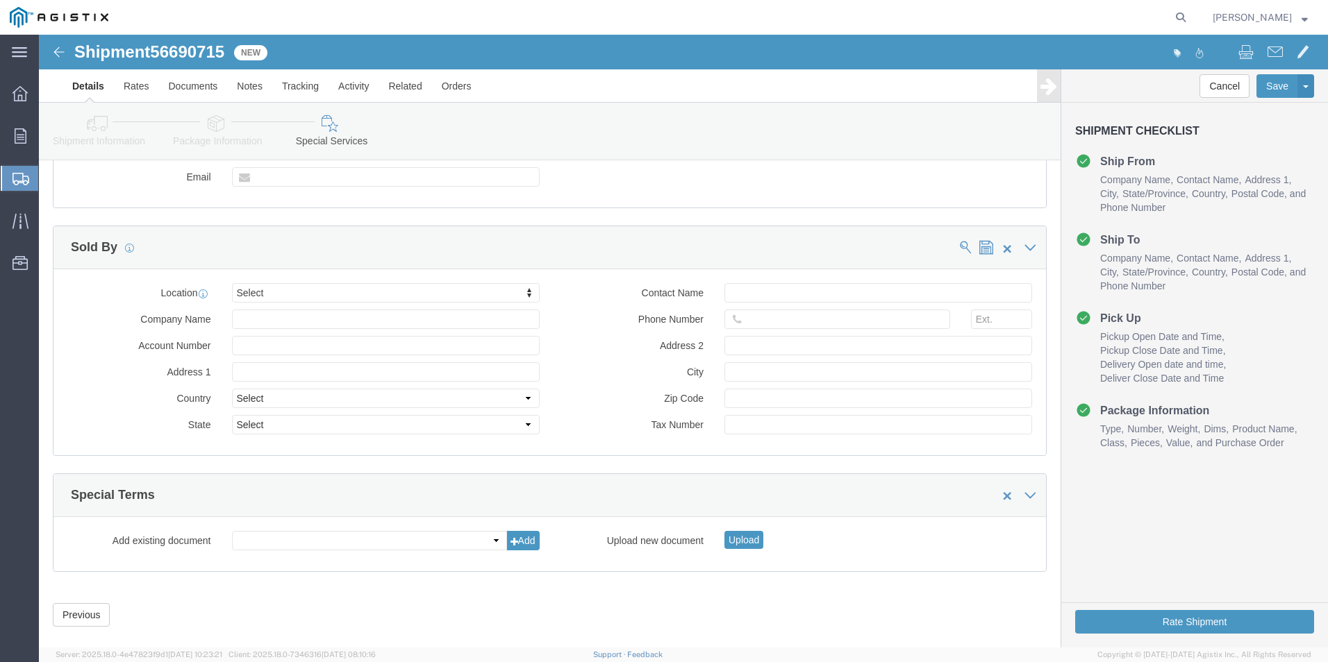
scroll to position [1063, 0]
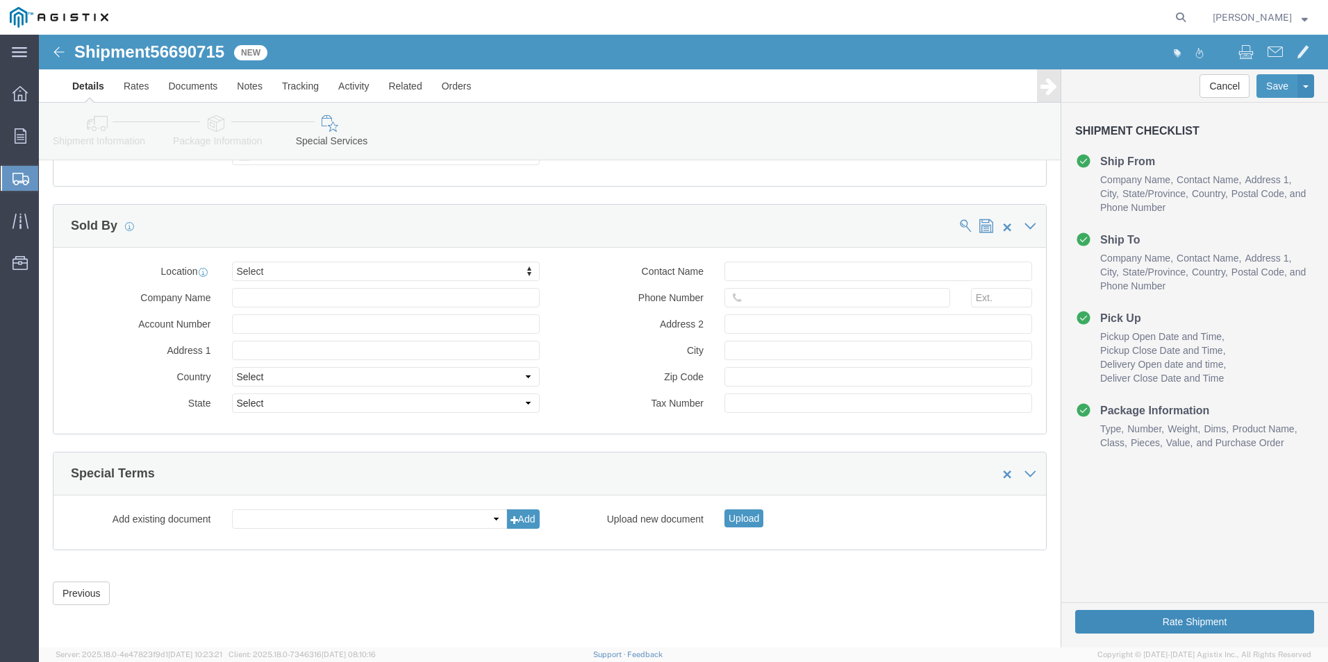
click button "Rate Shipment"
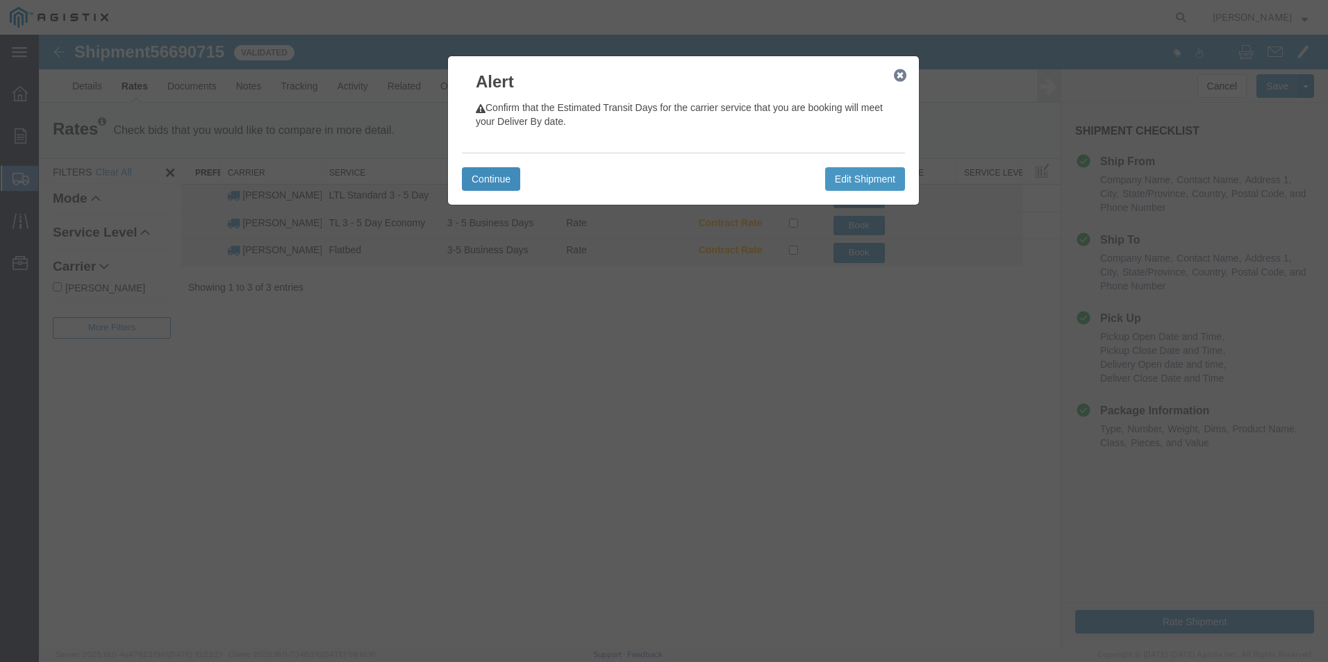
click at [496, 171] on button "Continue" at bounding box center [491, 179] width 58 height 24
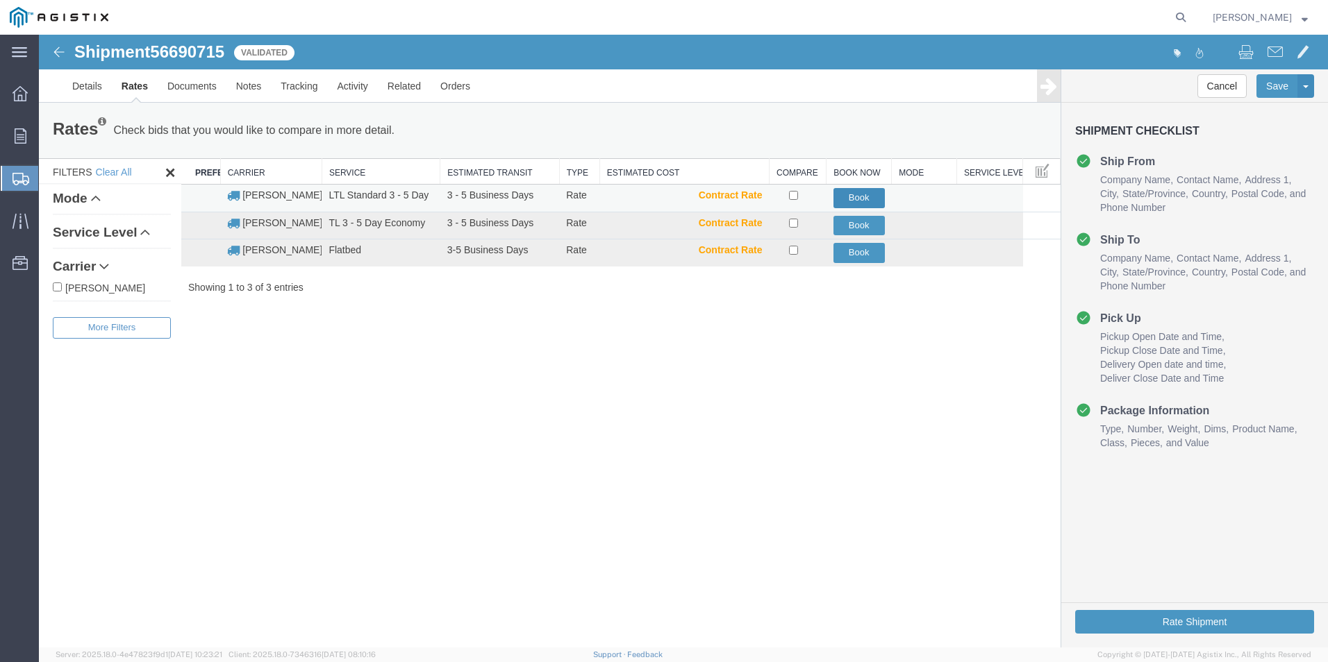
click at [851, 193] on button "Book" at bounding box center [858, 198] width 51 height 20
